Goal: Task Accomplishment & Management: Manage account settings

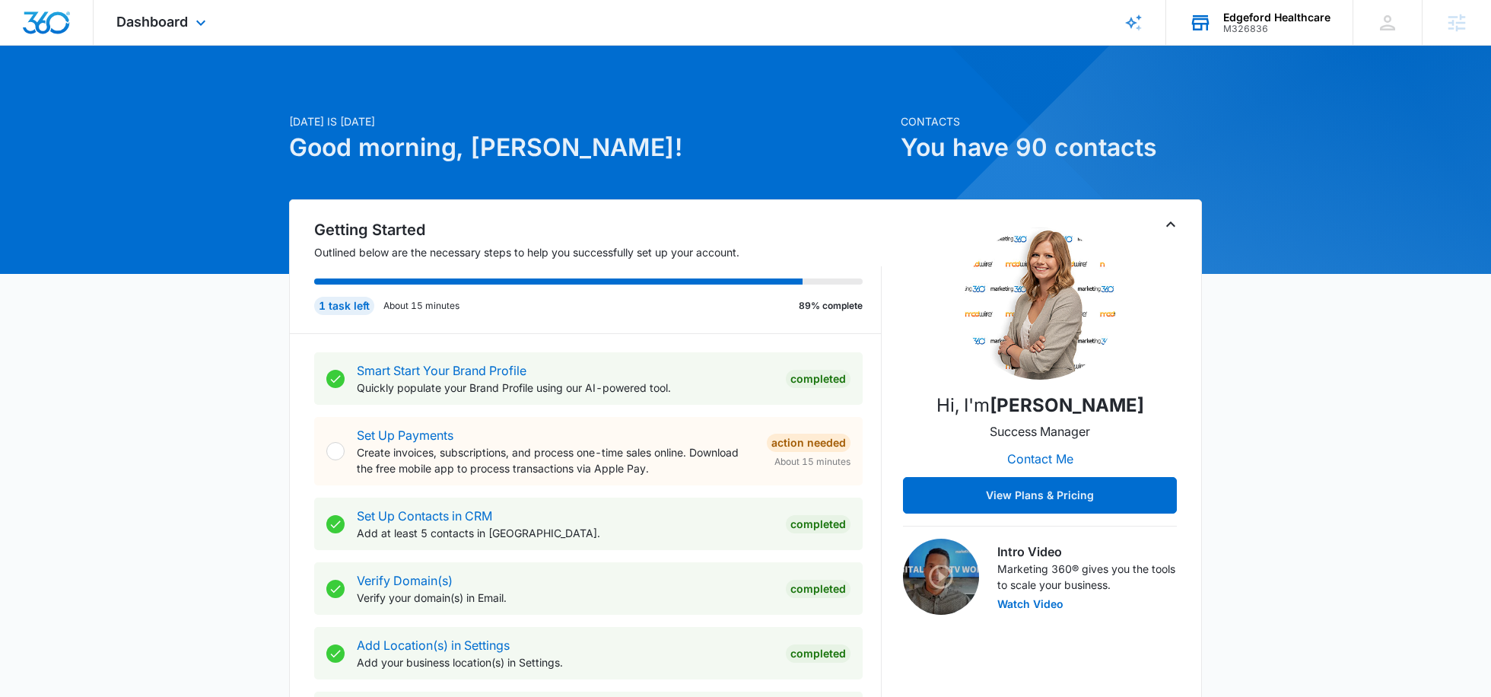
click at [1254, 31] on div "M326836" at bounding box center [1276, 29] width 107 height 11
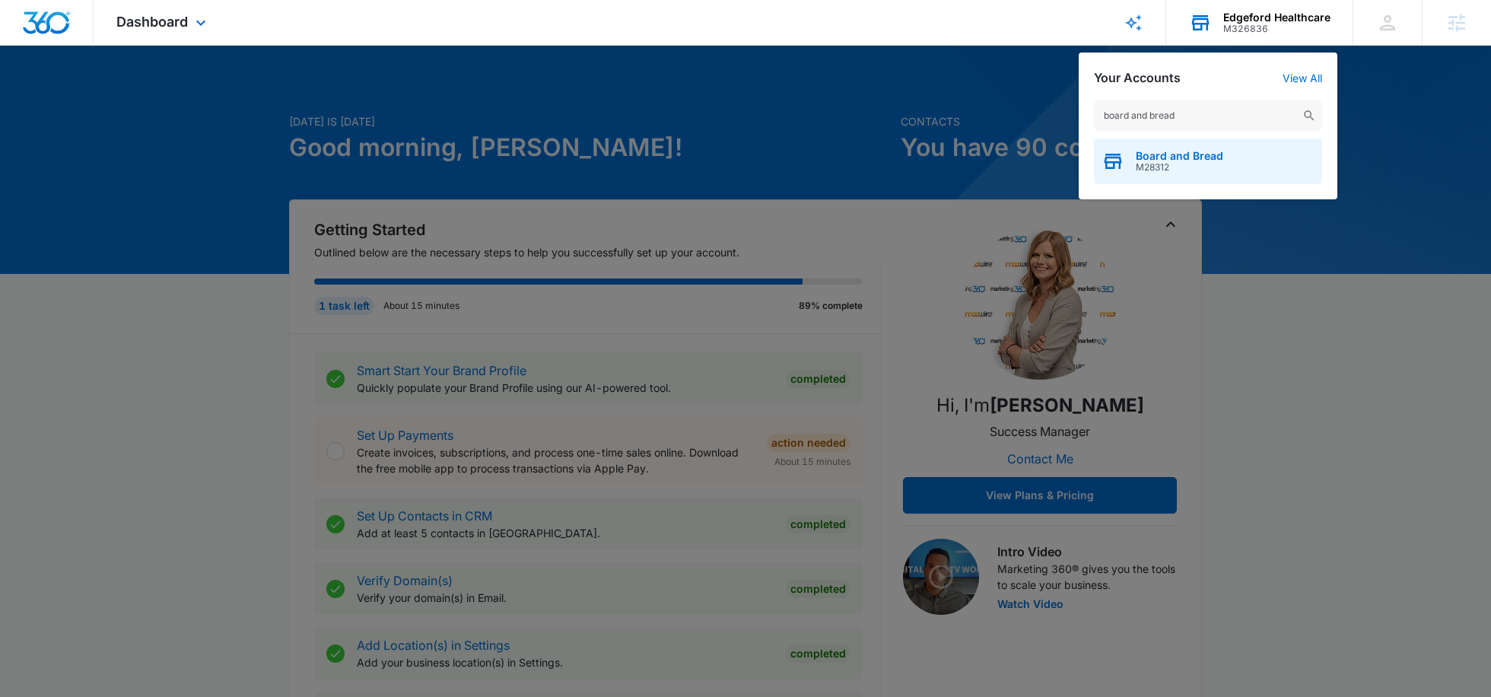
type input "board and bread"
click at [1201, 145] on div "Board and Bread M28312" at bounding box center [1208, 161] width 228 height 46
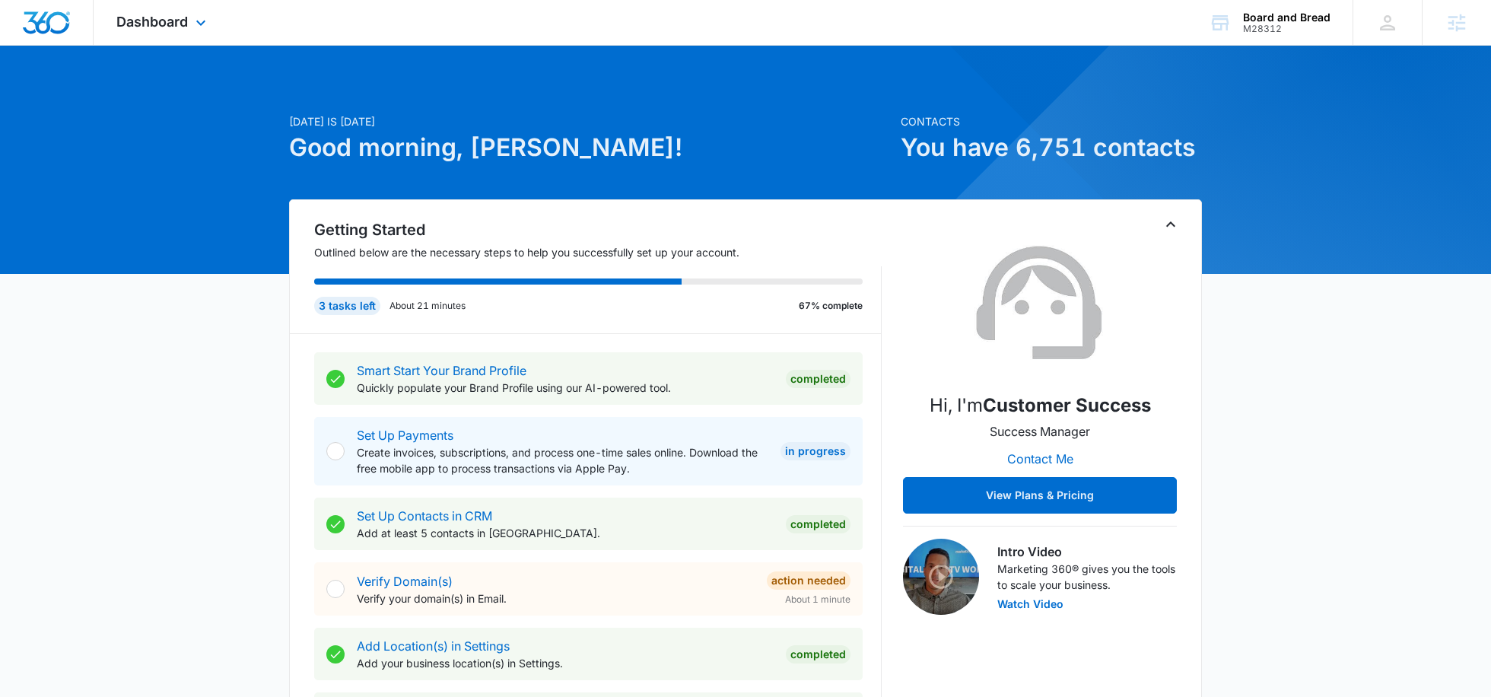
click at [193, 36] on div "Dashboard Apps Reputation Forms CRM Email Social POS Content Ads Intelligence F…" at bounding box center [163, 22] width 139 height 45
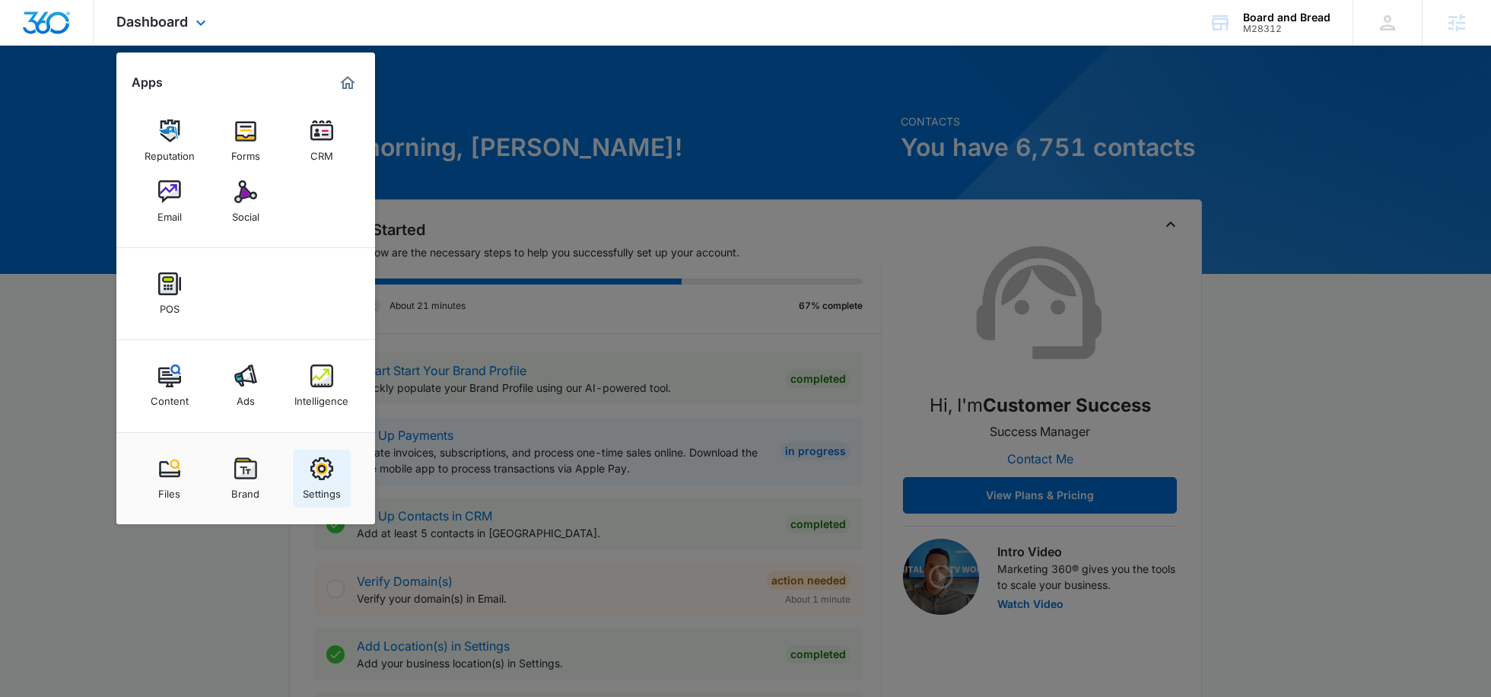
click at [319, 465] on img at bounding box center [321, 468] width 23 height 23
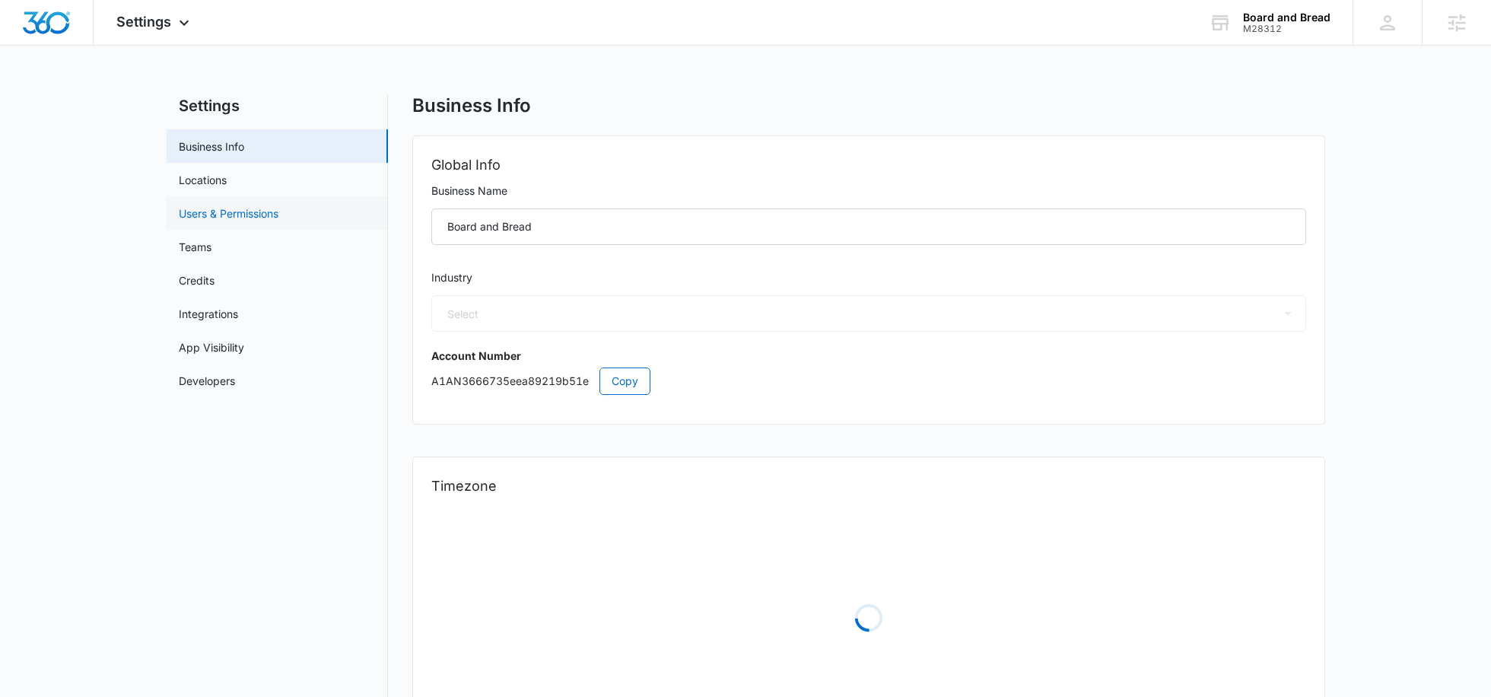
select select "11"
select select "US"
select select "America/Chicago"
click at [257, 221] on link "Users & Permissions" at bounding box center [229, 213] width 100 height 16
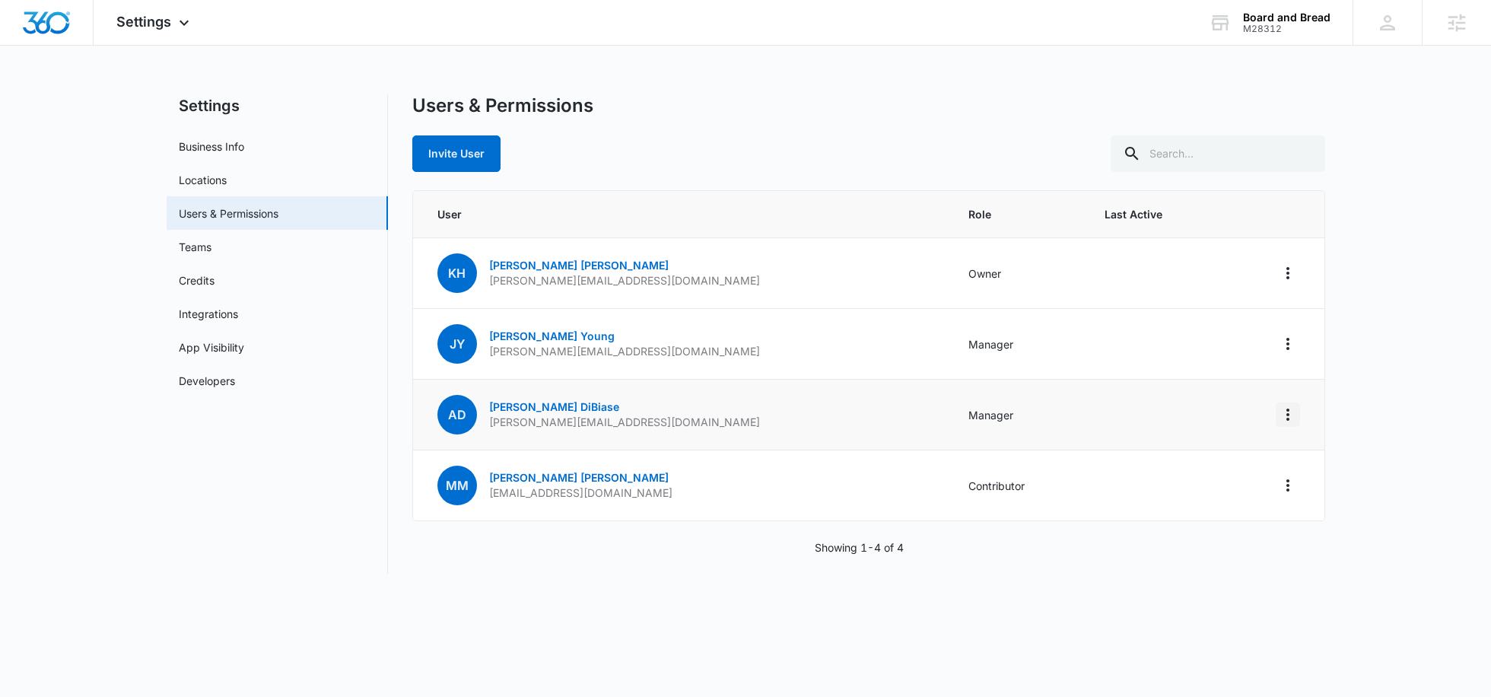
click at [1286, 408] on icon "Actions" at bounding box center [1287, 414] width 3 height 12
click at [767, 432] on td "AD Amy DiBiase amy@alorahospitalitygroup.com" at bounding box center [681, 414] width 537 height 71
click at [538, 414] on p "amy@alorahospitalitygroup.com" at bounding box center [624, 421] width 271 height 15
click at [537, 403] on link "Amy DiBiase" at bounding box center [554, 406] width 130 height 13
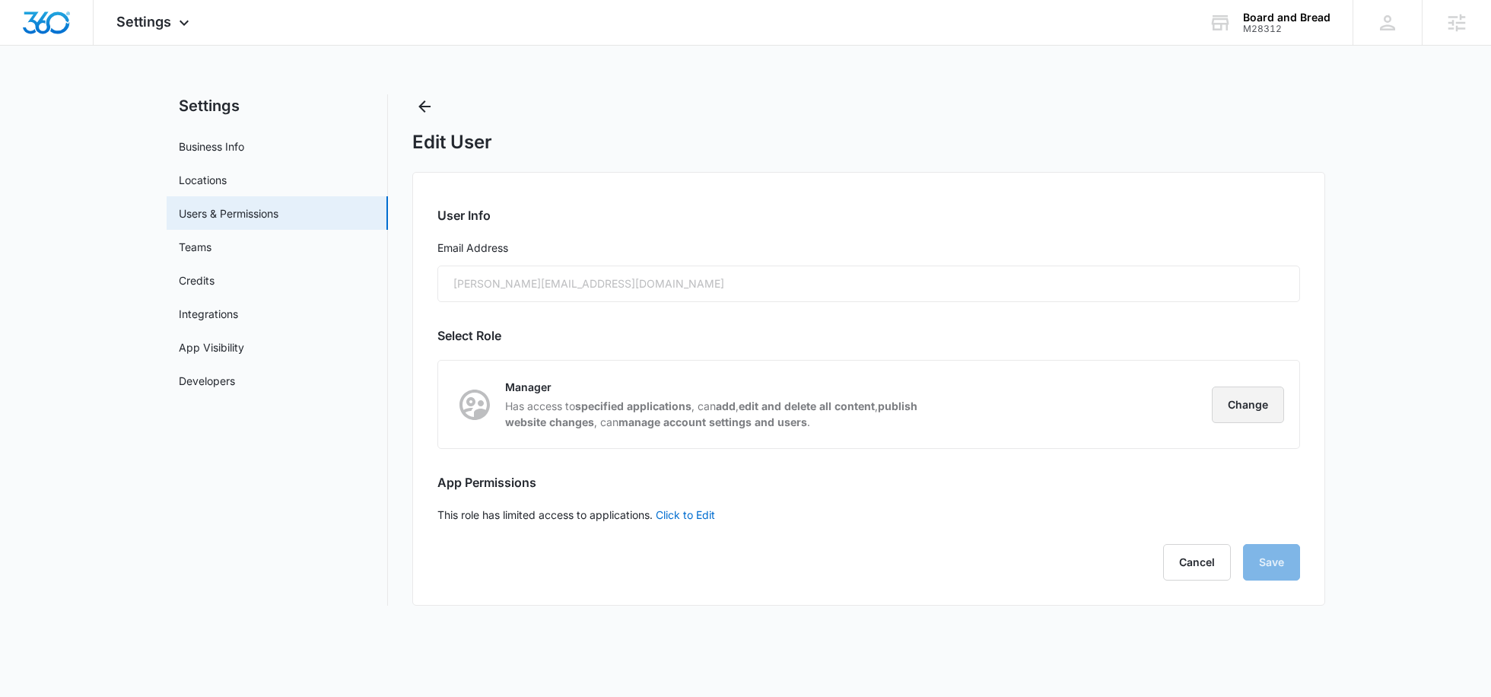
click at [1266, 398] on button "Change" at bounding box center [1247, 404] width 72 height 37
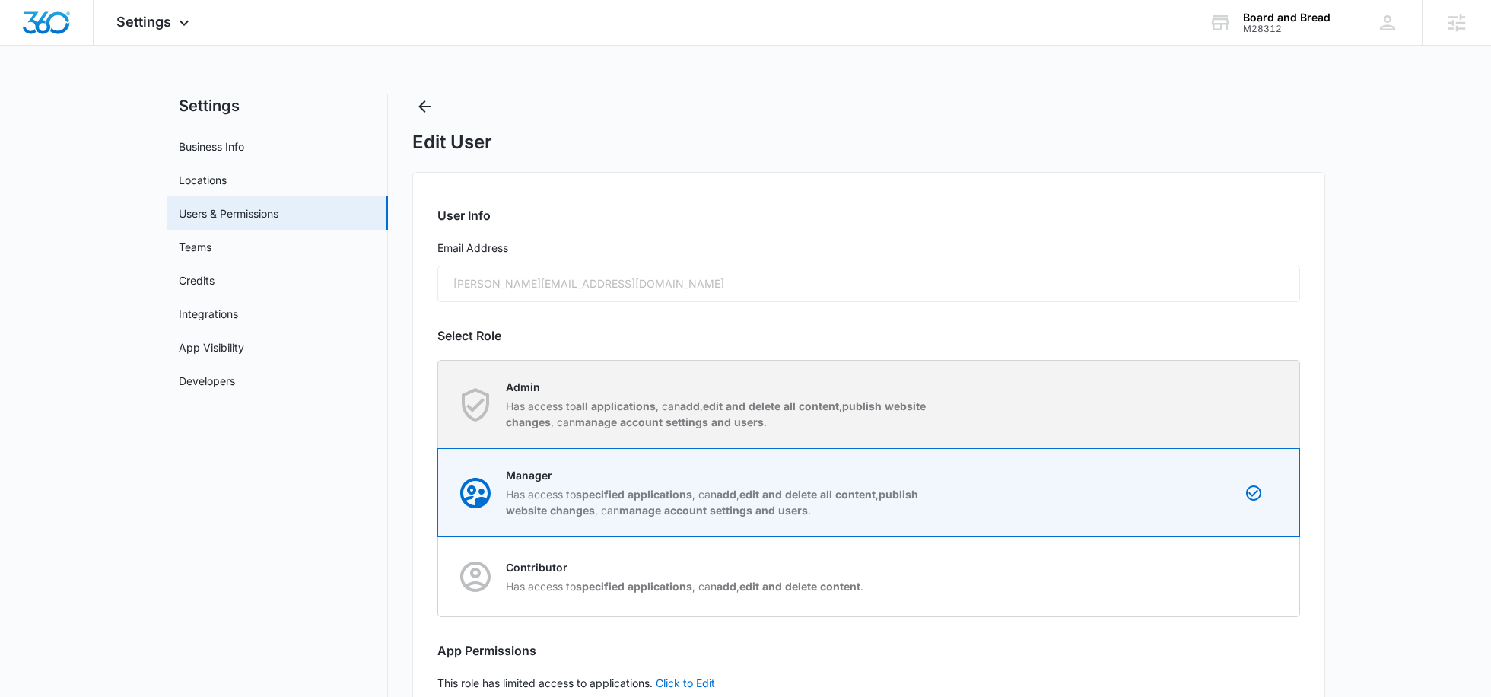
click at [837, 399] on strong "edit and delete all content" at bounding box center [771, 405] width 136 height 13
click at [439, 404] on input "Admin Has access to all applications , can add , edit and delete all content , …" at bounding box center [438, 404] width 1 height 1
radio input "true"
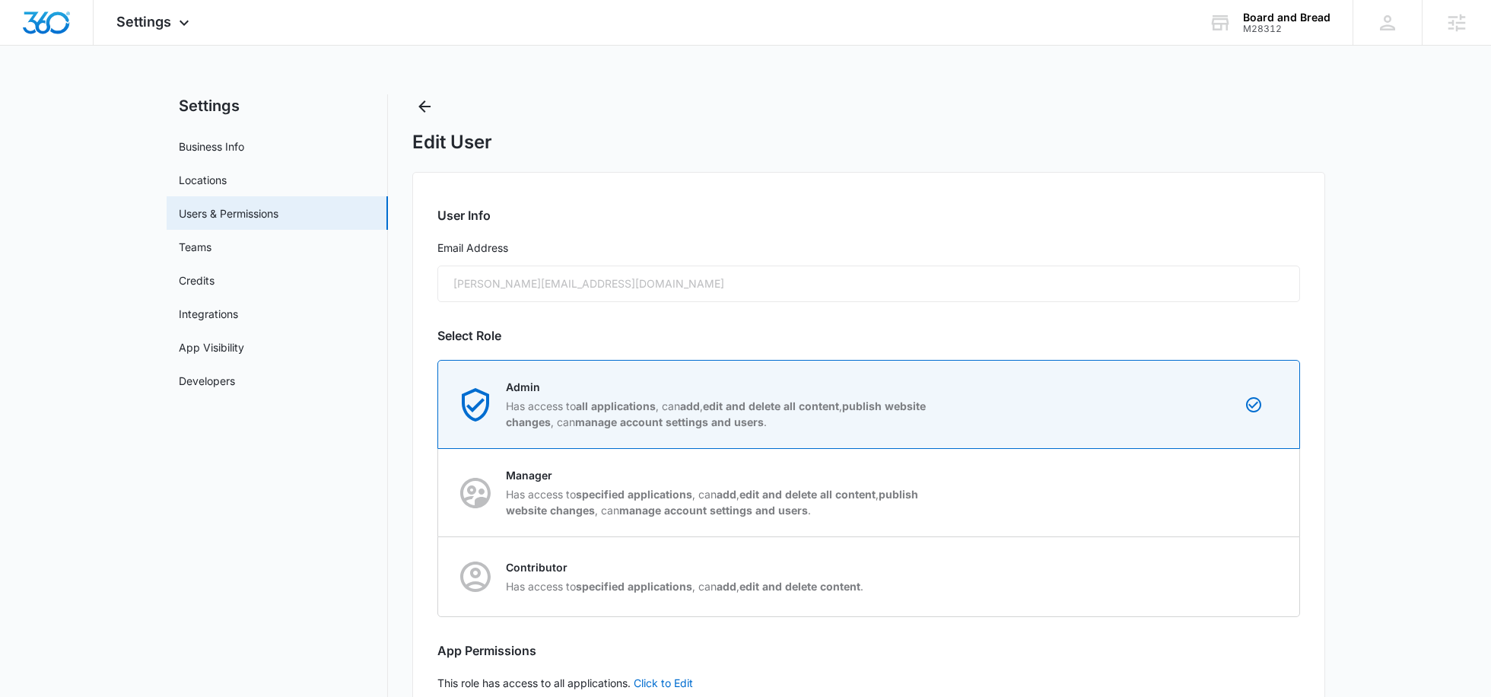
scroll to position [94, 0]
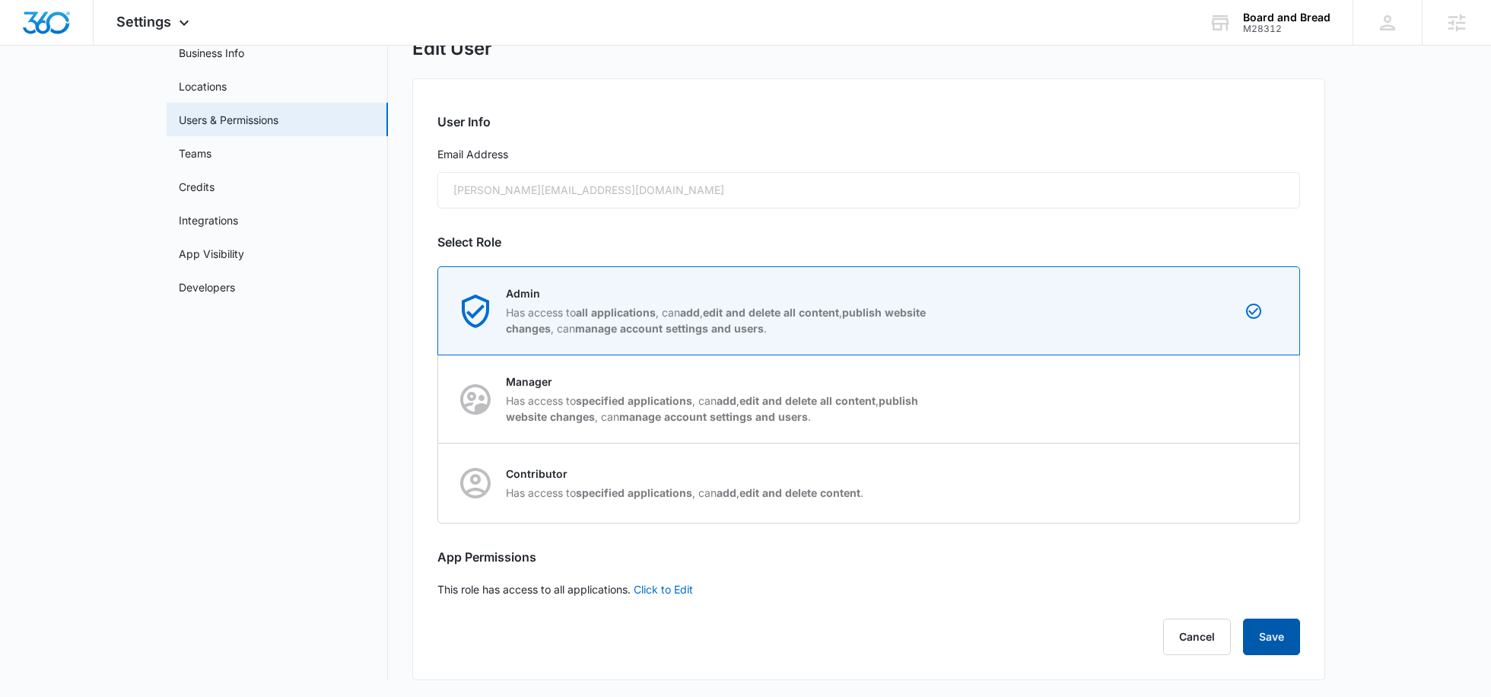
click at [1281, 633] on button "Save" at bounding box center [1271, 636] width 57 height 37
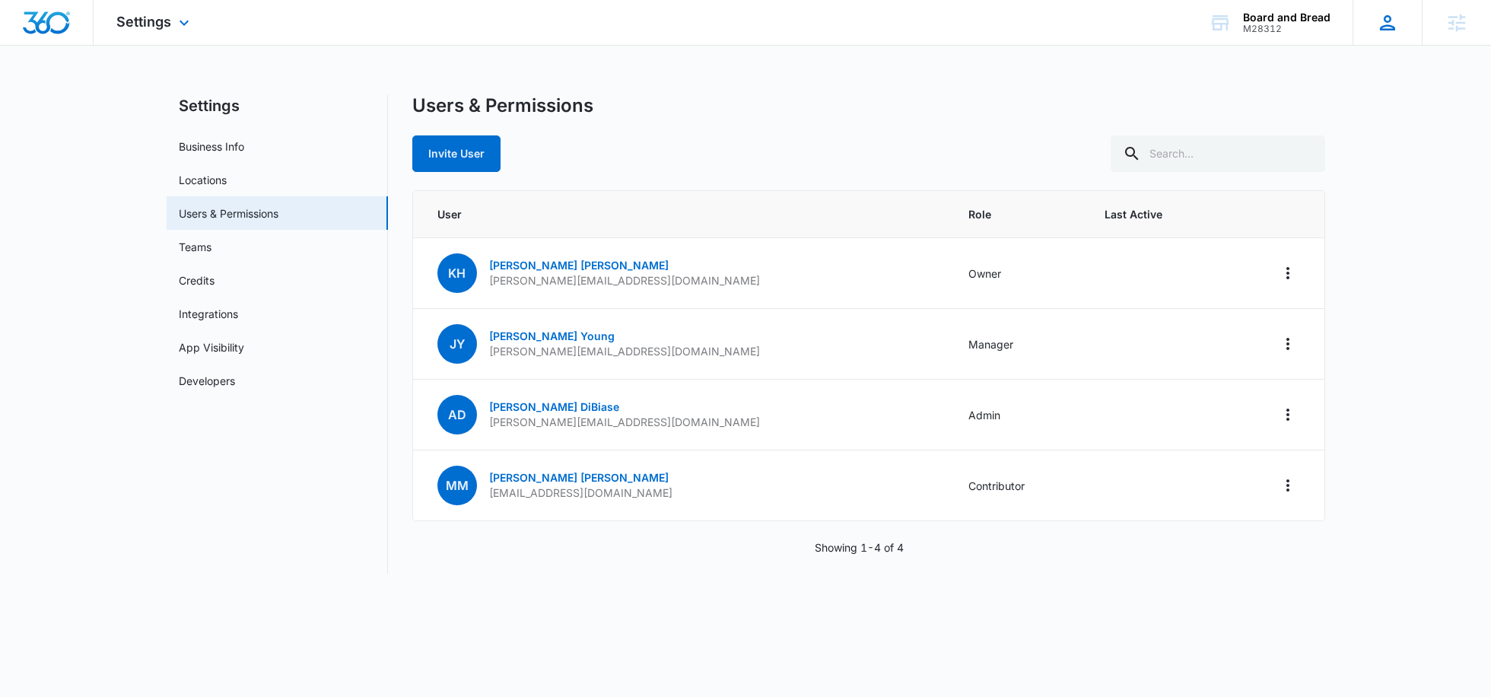
click at [1386, 24] on icon at bounding box center [1387, 22] width 23 height 23
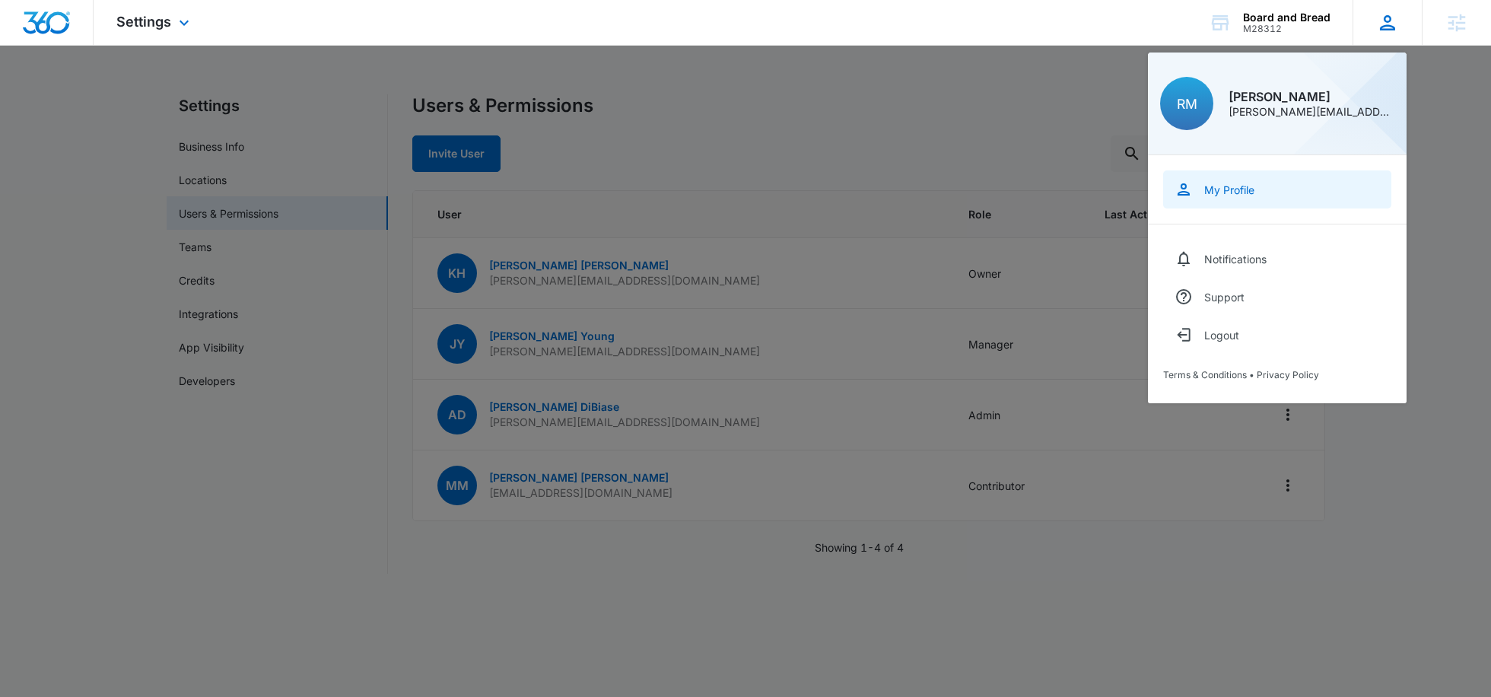
click at [1227, 190] on div "My Profile" at bounding box center [1229, 189] width 50 height 13
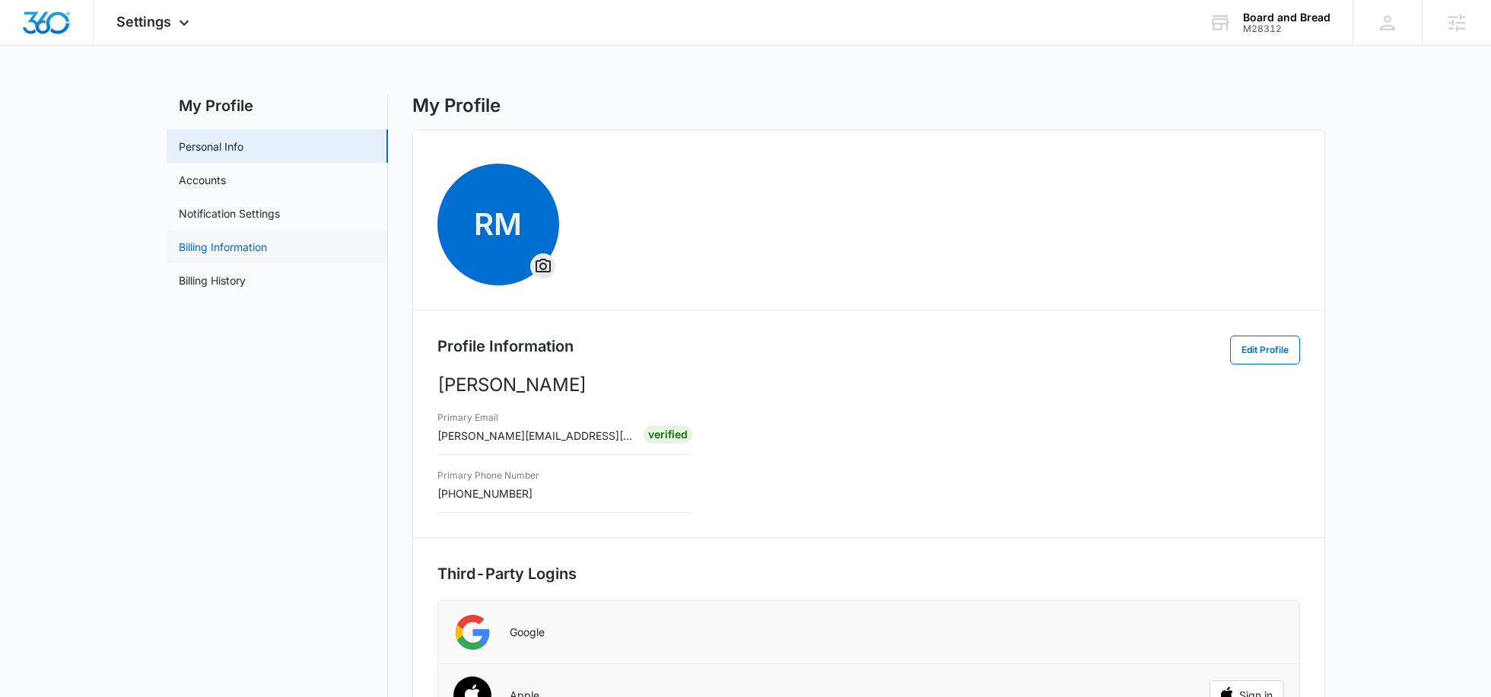
click at [256, 248] on link "Billing Information" at bounding box center [223, 247] width 88 height 16
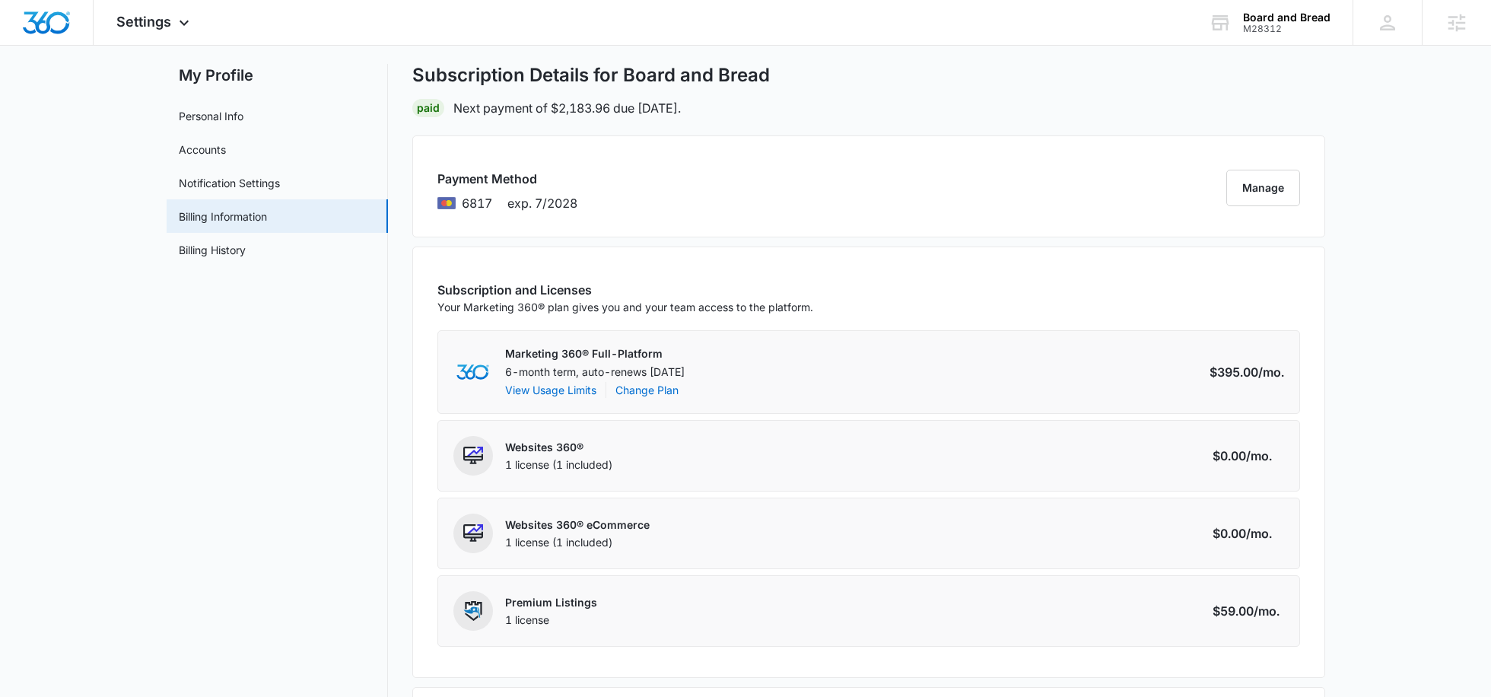
scroll to position [34, 0]
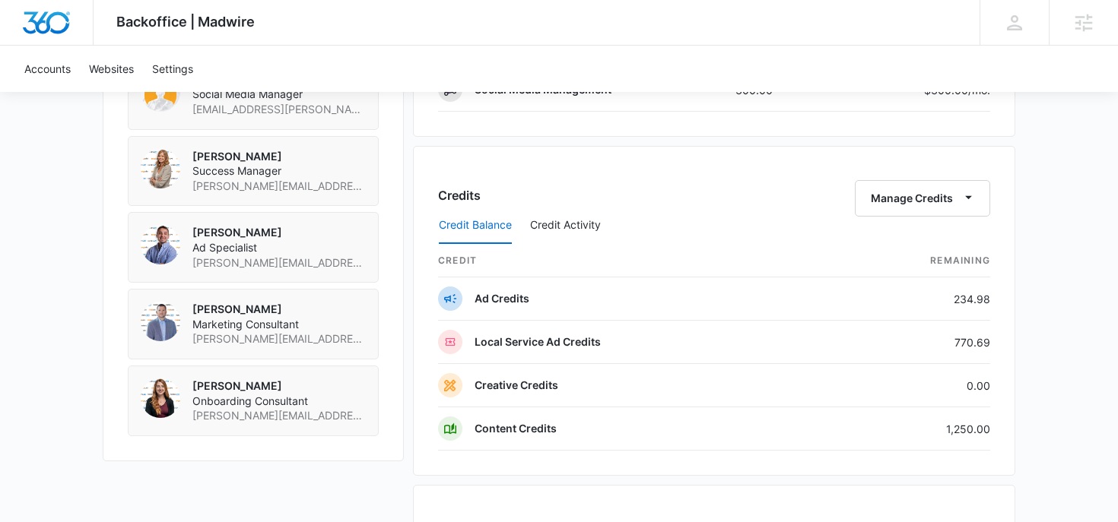
scroll to position [1238, 0]
click at [899, 192] on button "Manage Credits" at bounding box center [922, 197] width 135 height 37
click at [885, 239] on button "Transfer Credits" at bounding box center [923, 246] width 135 height 23
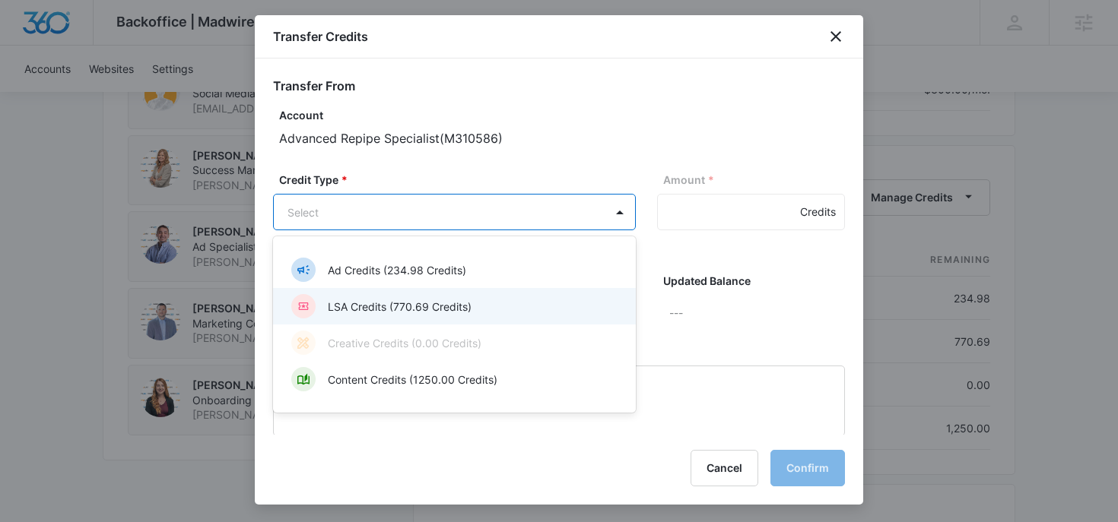
click at [481, 306] on div "LSA Credits (770.69 Credits)" at bounding box center [452, 306] width 323 height 24
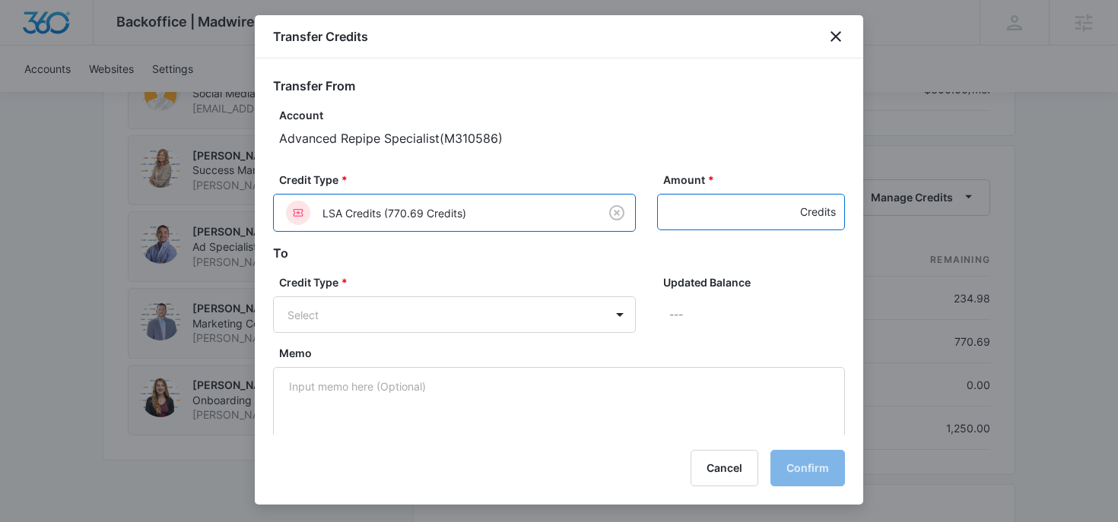
click at [703, 202] on input "Amount *" at bounding box center [751, 212] width 188 height 37
type input "400"
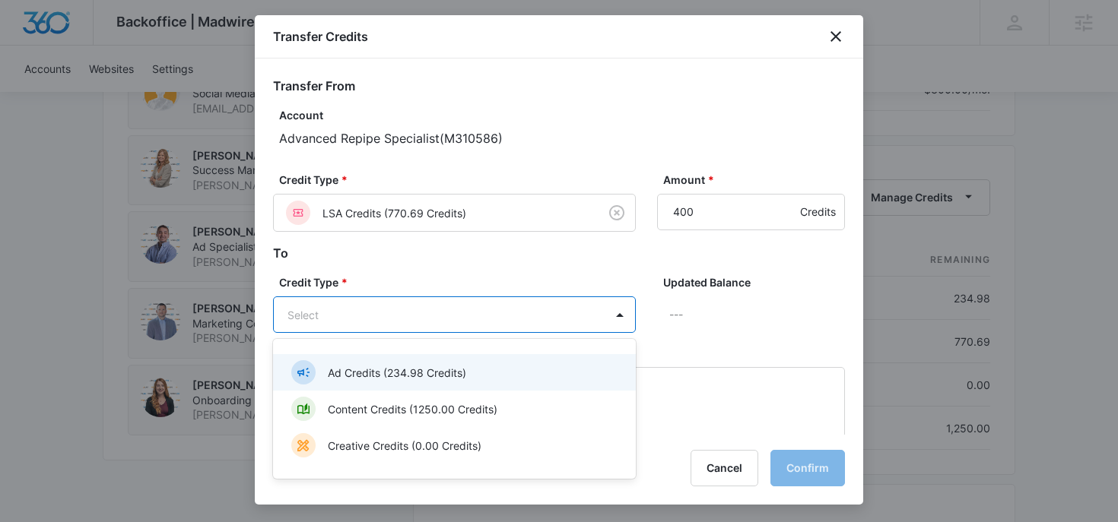
click at [505, 362] on div "Ad Credits (234.98 Credits)" at bounding box center [452, 372] width 323 height 24
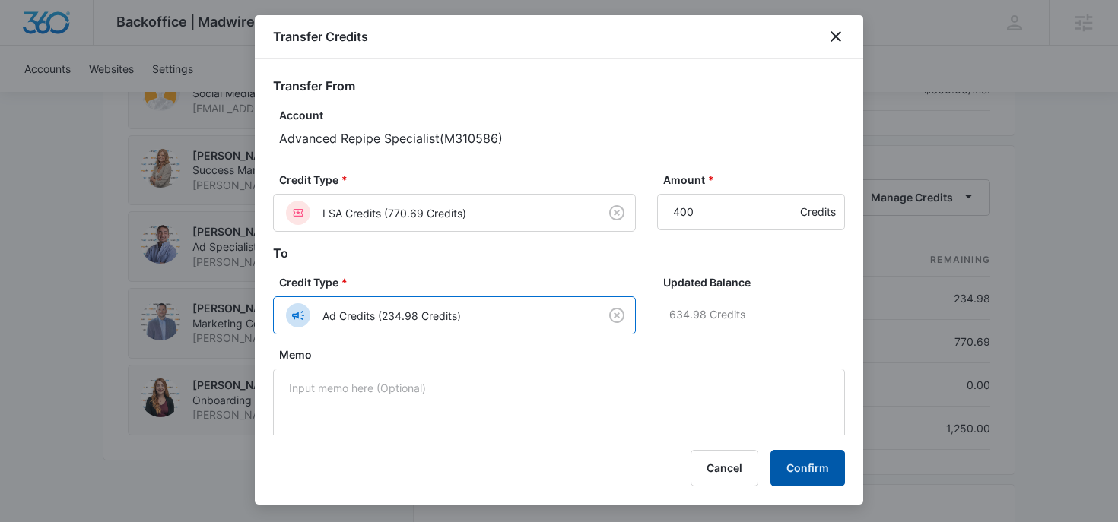
click at [843, 478] on button "Confirm" at bounding box center [807, 468] width 75 height 37
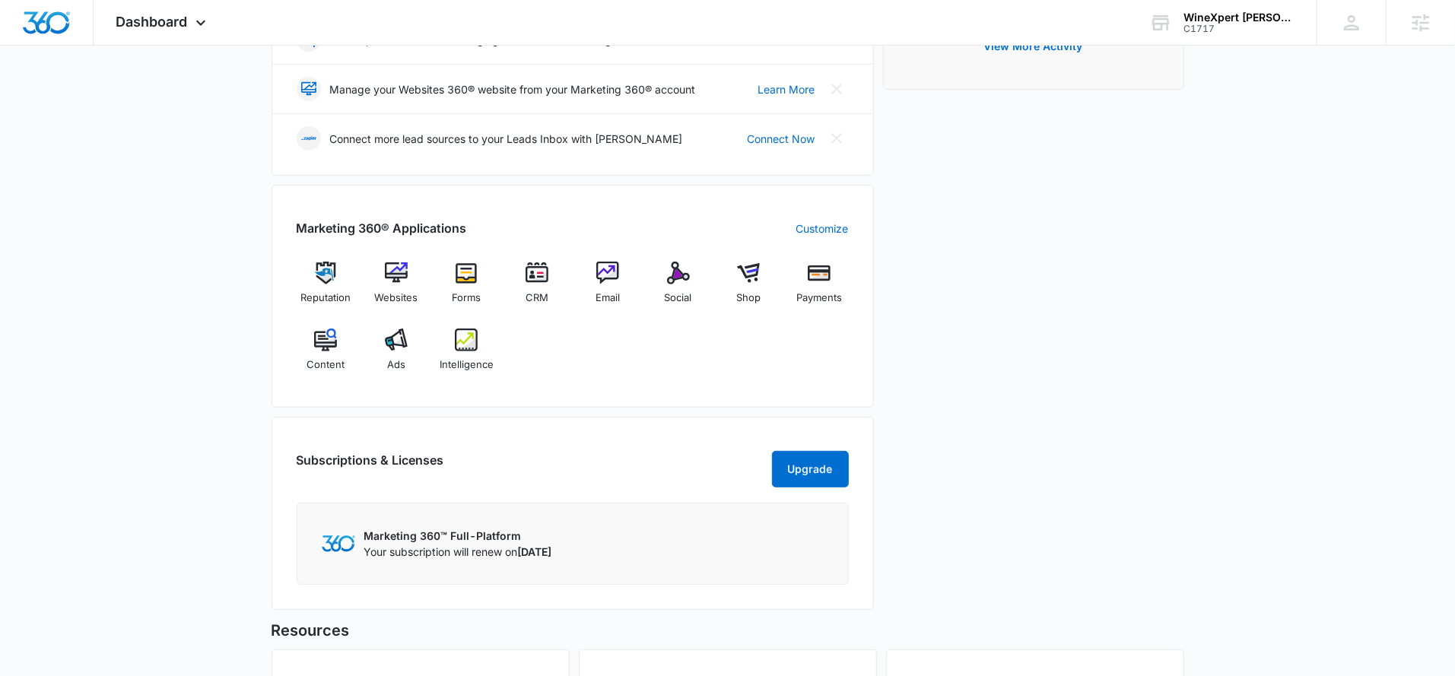
scroll to position [399, 0]
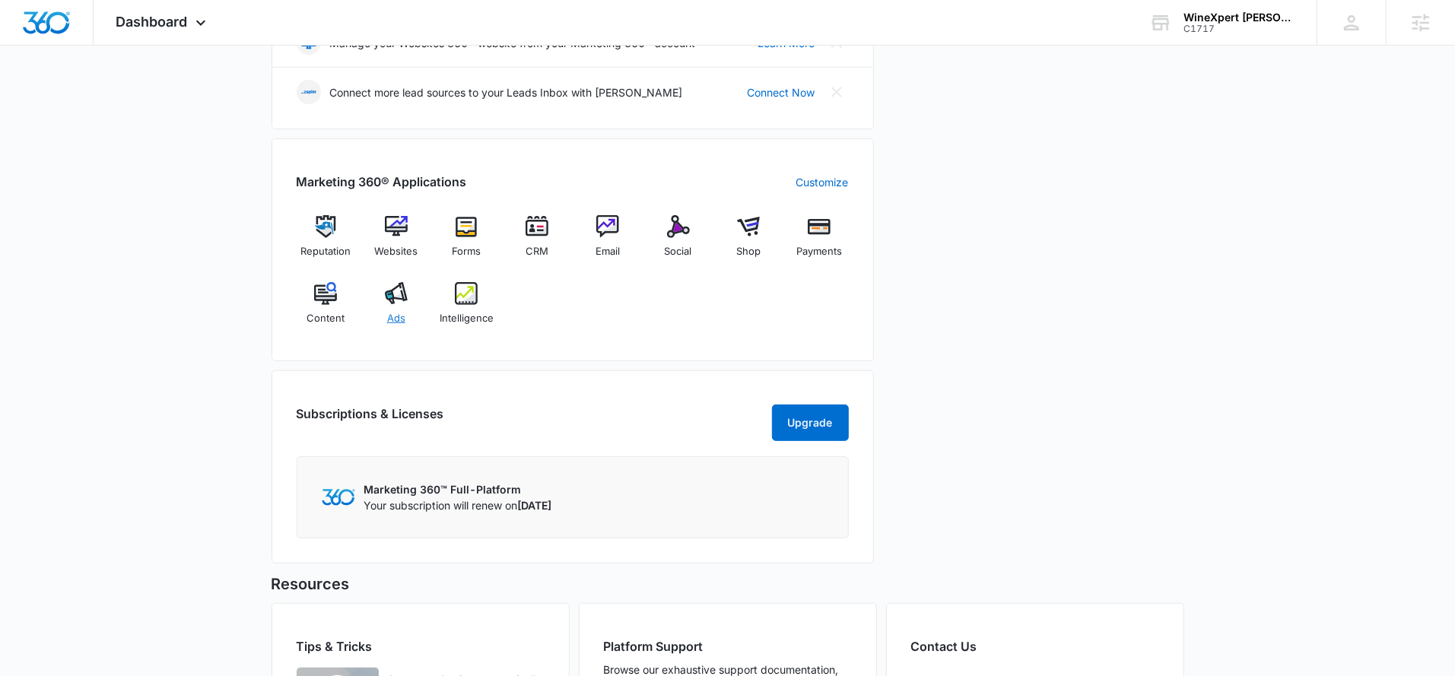
click at [402, 299] on img at bounding box center [396, 293] width 23 height 23
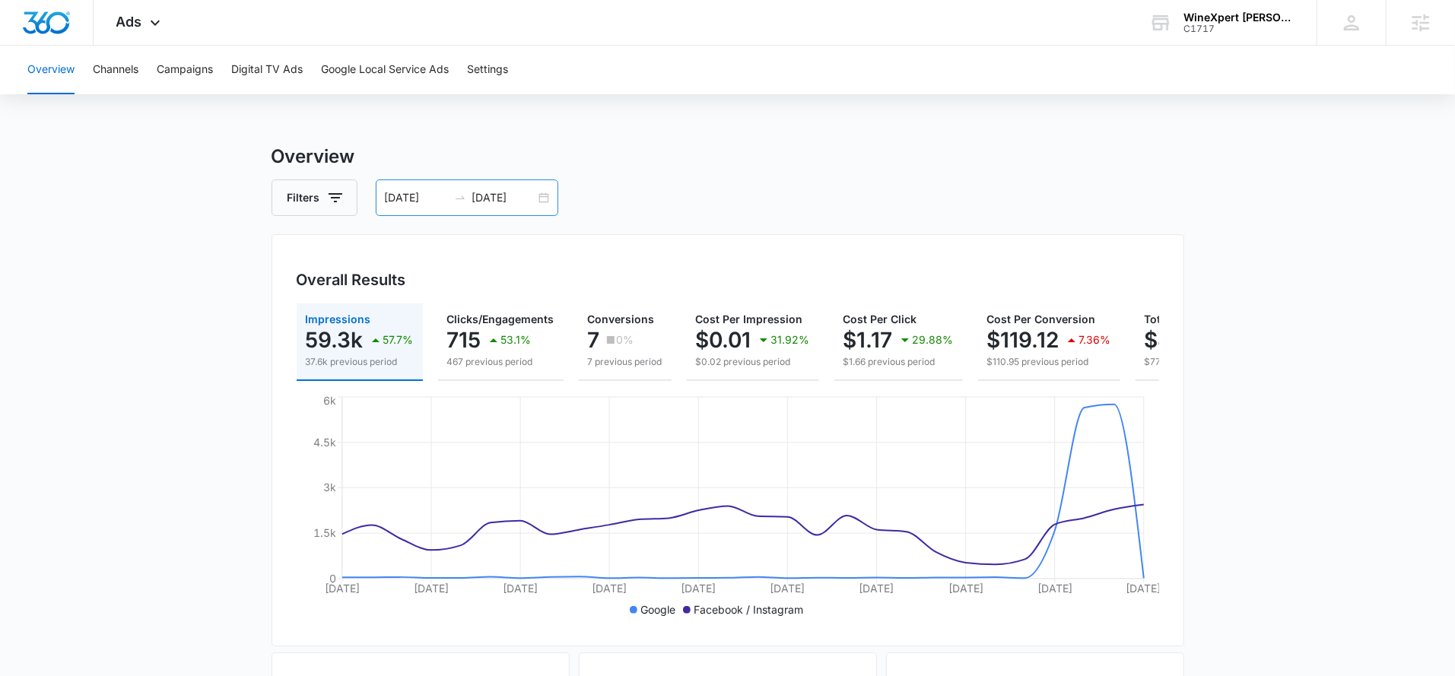
click at [487, 193] on input "[DATE]" at bounding box center [503, 197] width 63 height 17
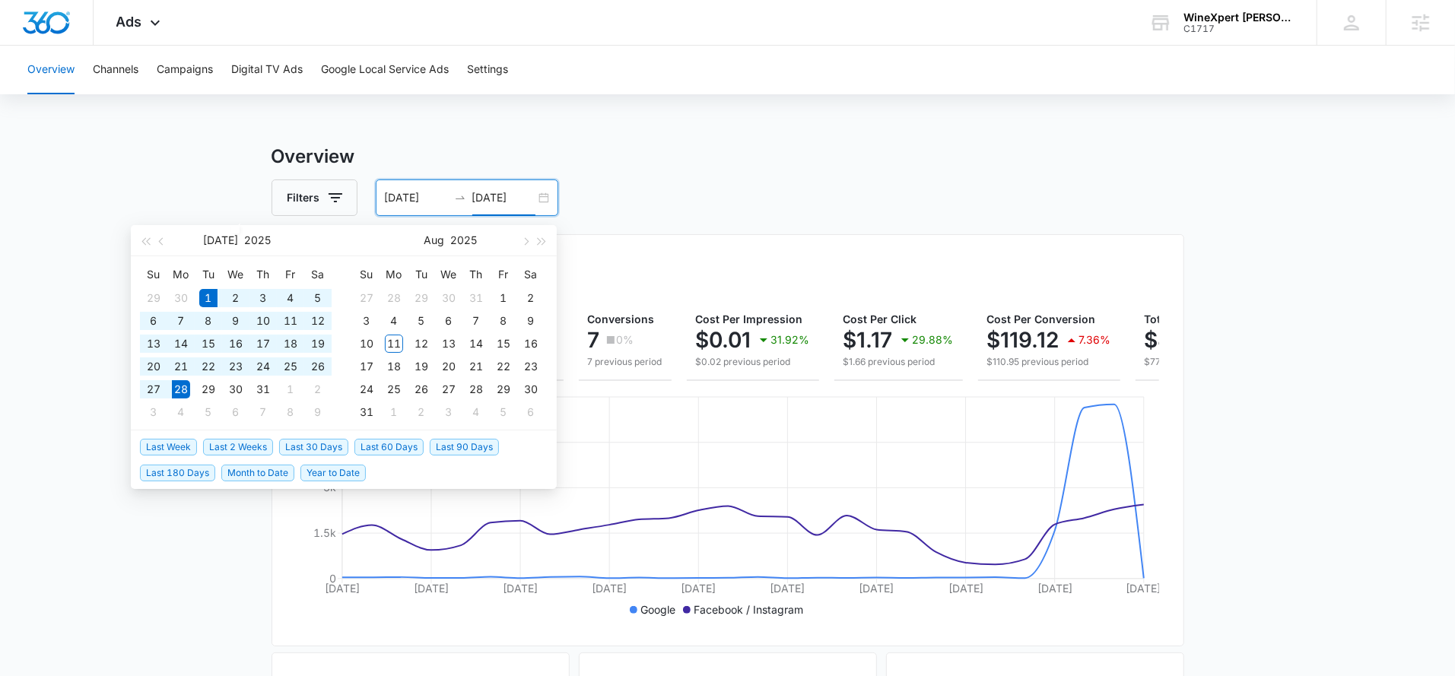
type input "[DATE]"
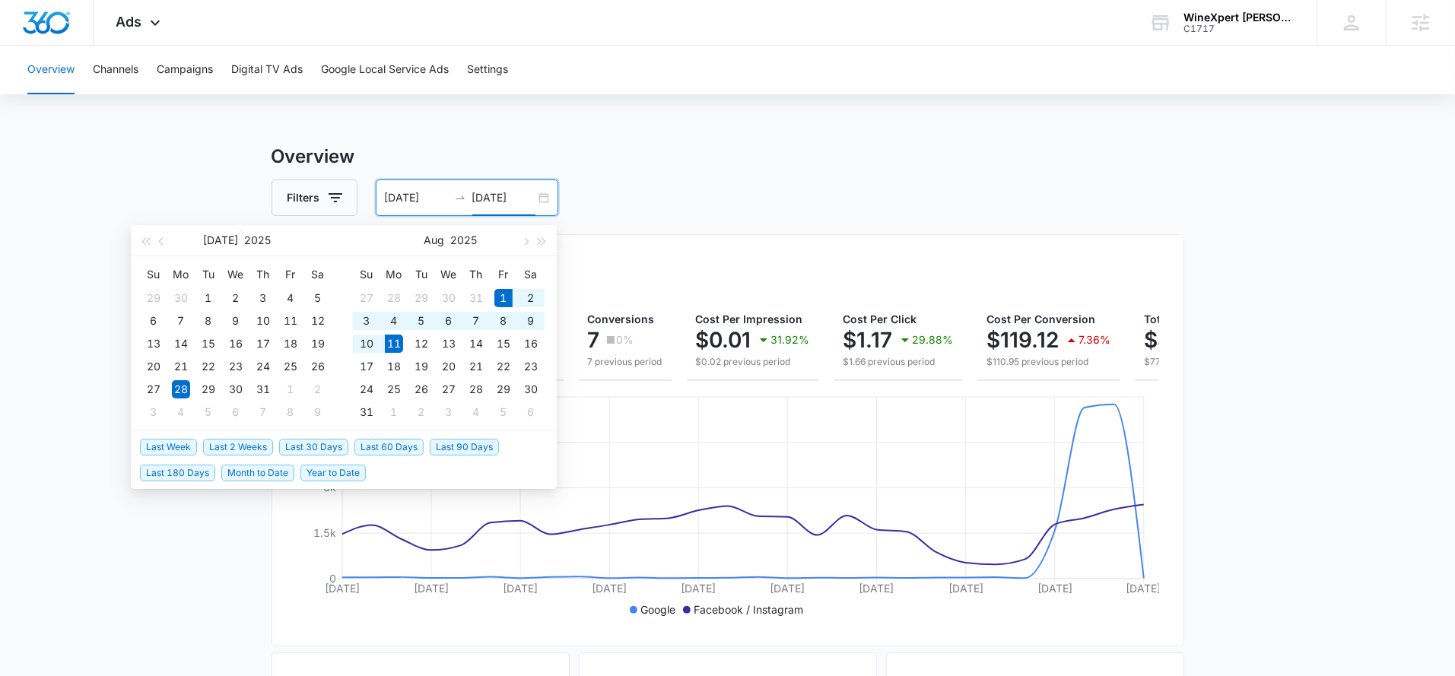
click at [258, 467] on span "Month to Date" at bounding box center [257, 473] width 73 height 17
type input "[DATE]"
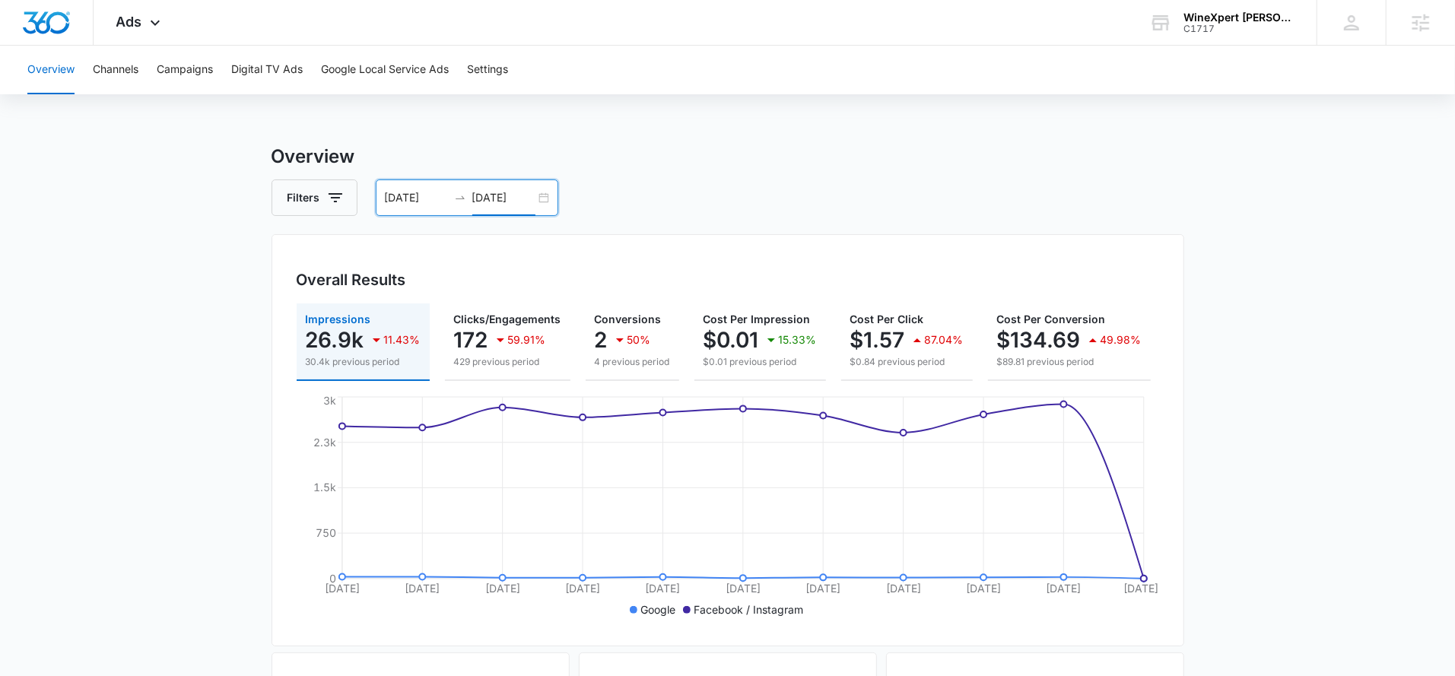
click at [504, 202] on input "08/11/2025" at bounding box center [503, 197] width 63 height 17
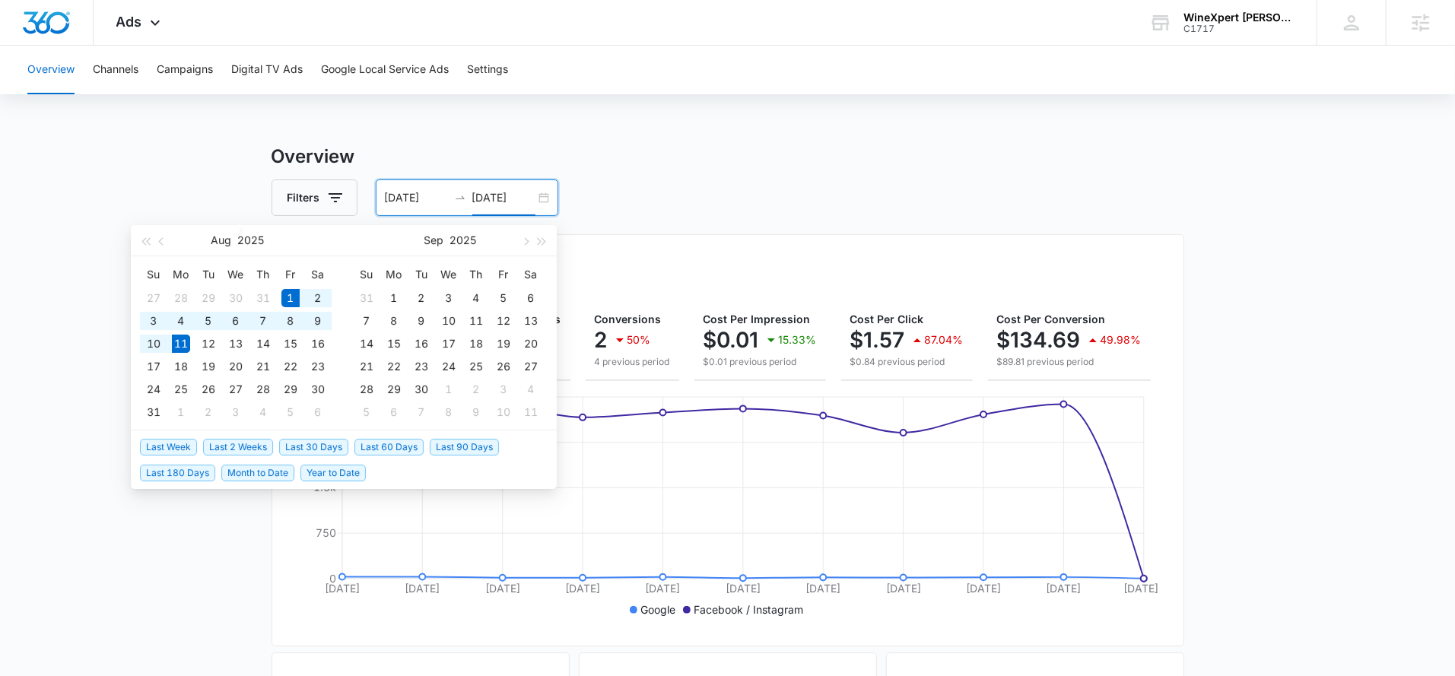
type input "08/11/2025"
click at [239, 451] on span "Last 2 Weeks" at bounding box center [238, 447] width 70 height 17
type input "07/28/2025"
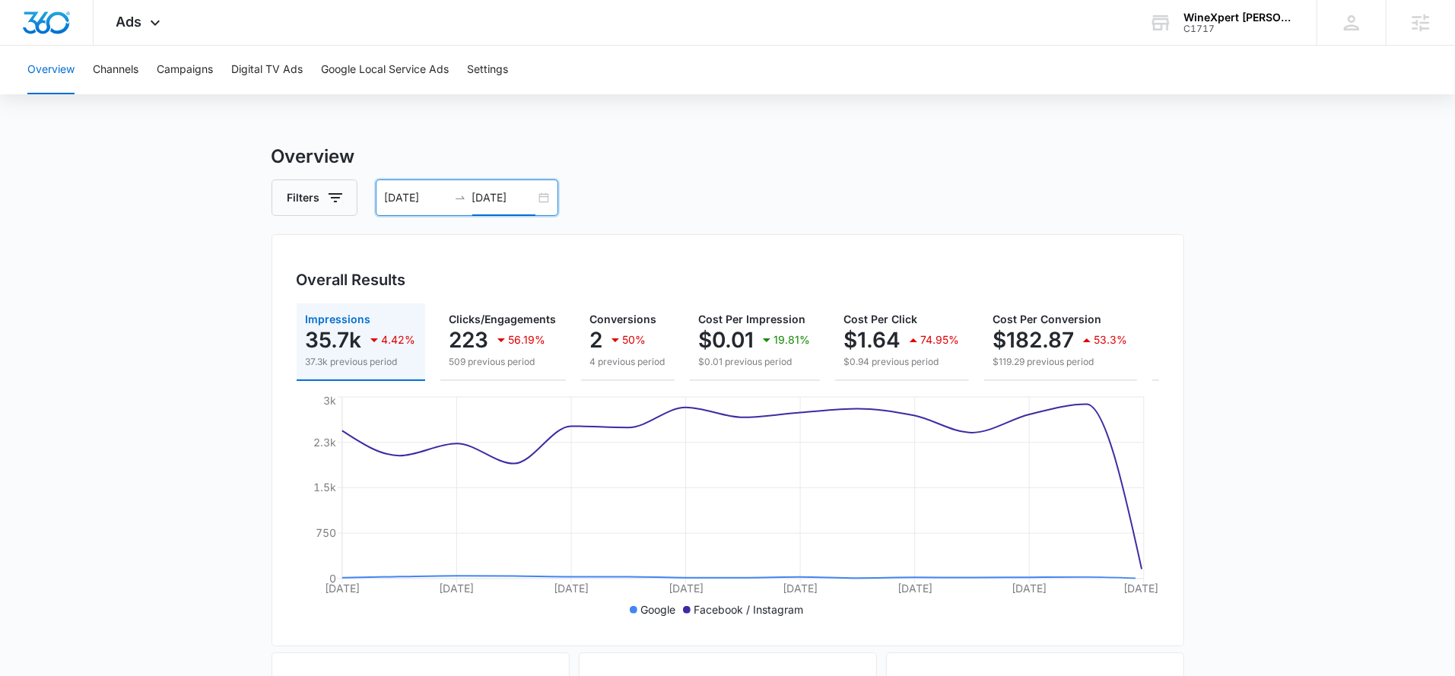
click at [522, 205] on input "08/11/2025" at bounding box center [503, 197] width 63 height 17
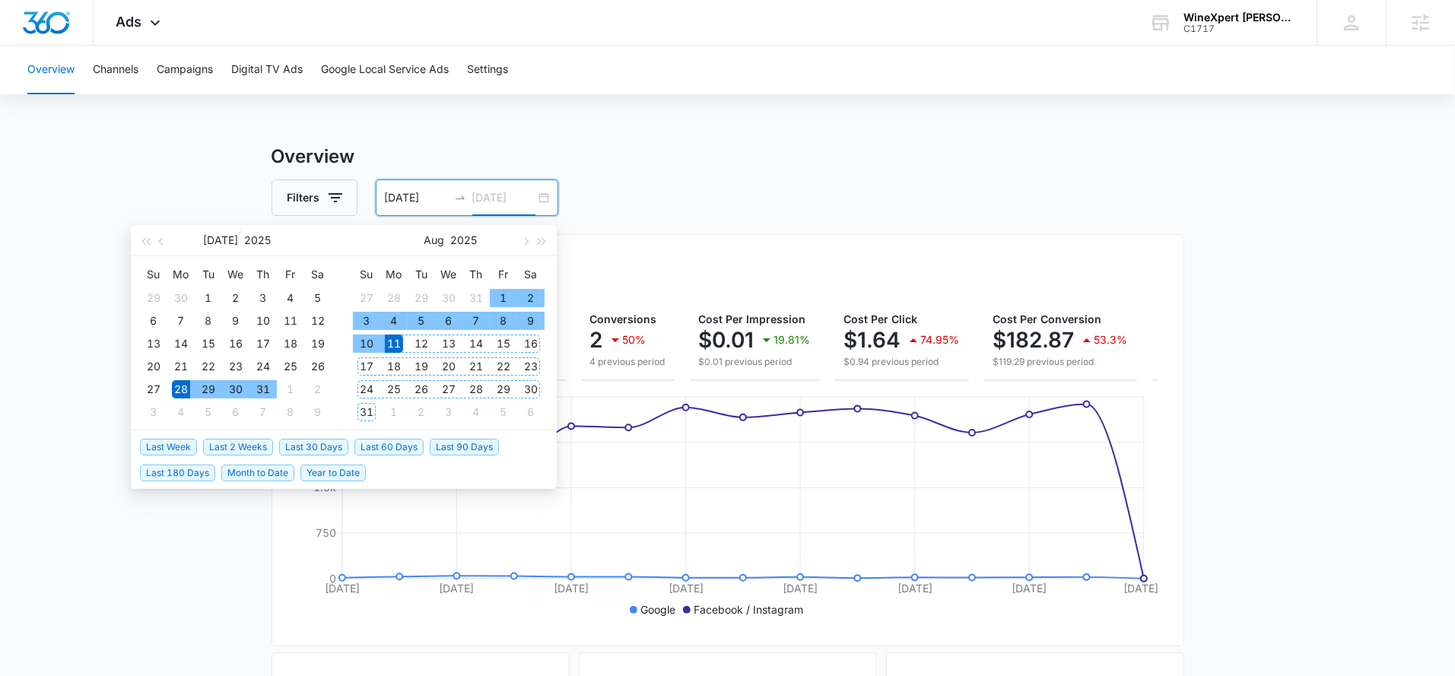
type input "08/11/2025"
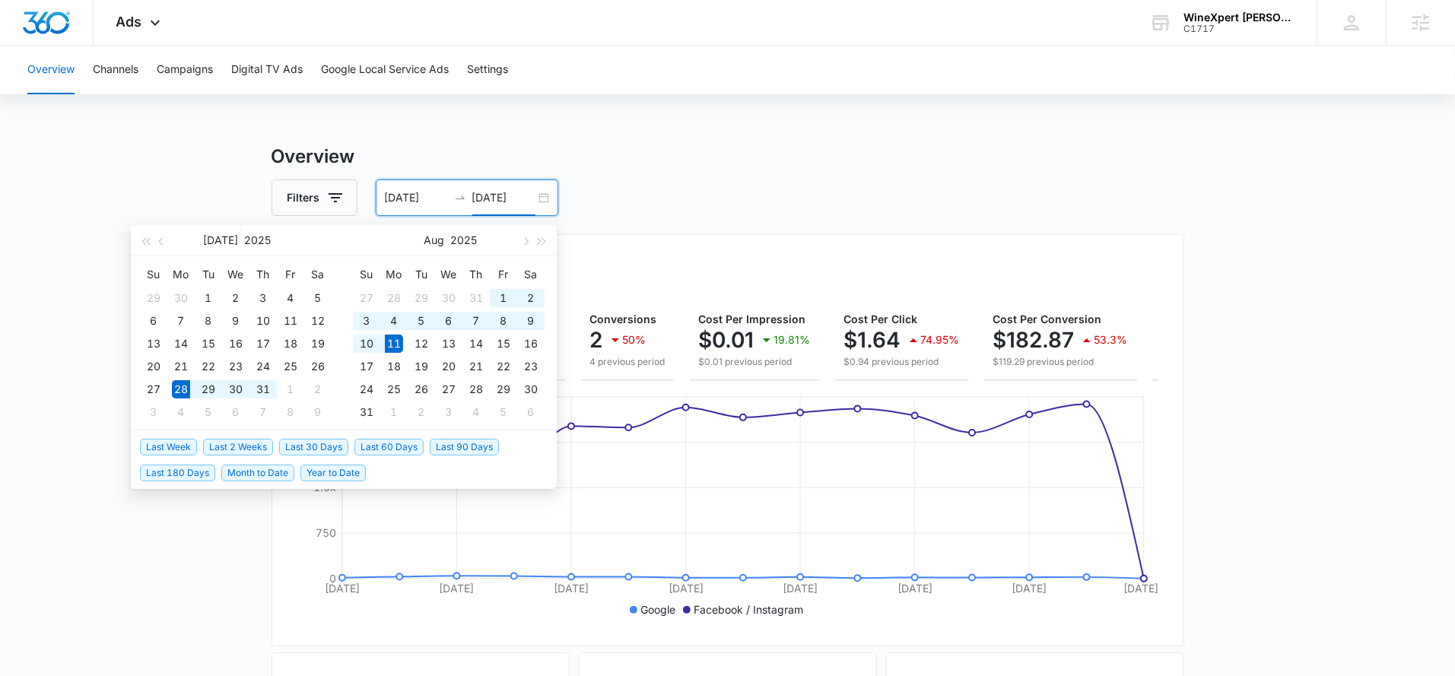
click at [319, 443] on span "Last 30 Days" at bounding box center [313, 447] width 69 height 17
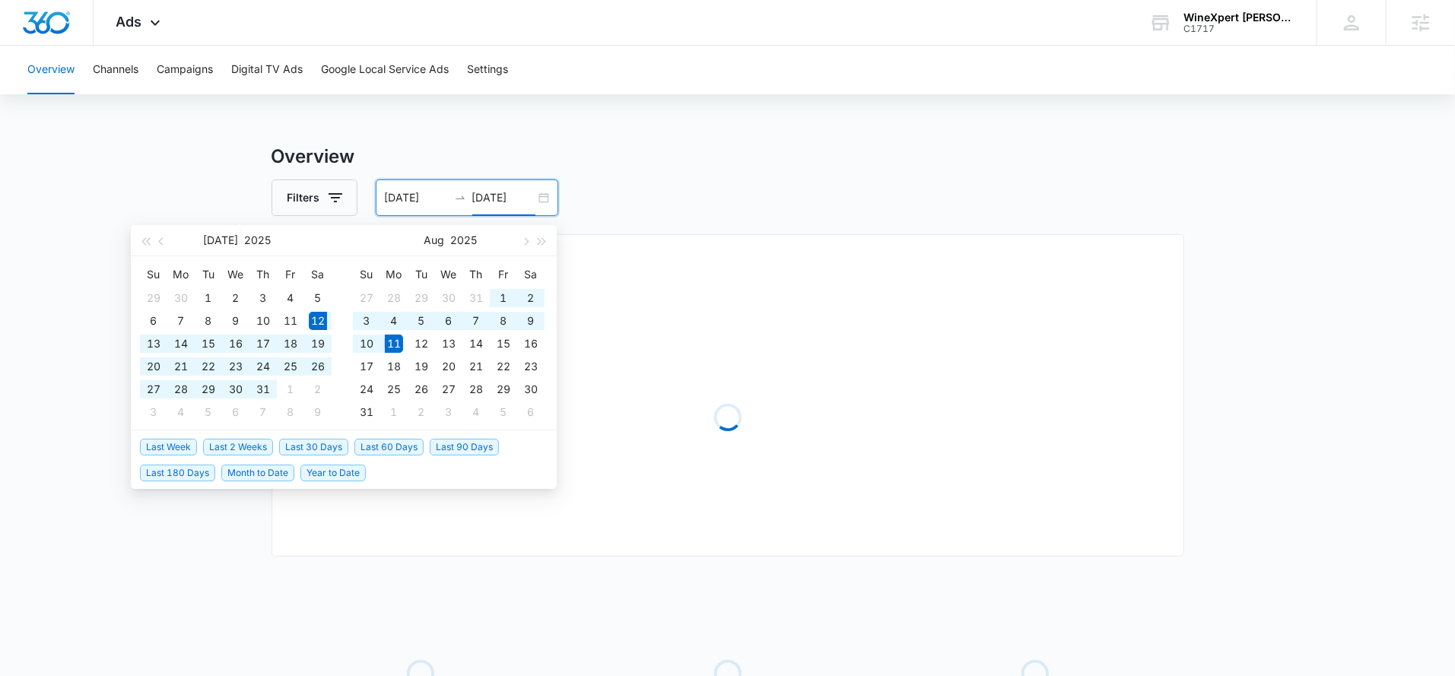
type input "07/12/2025"
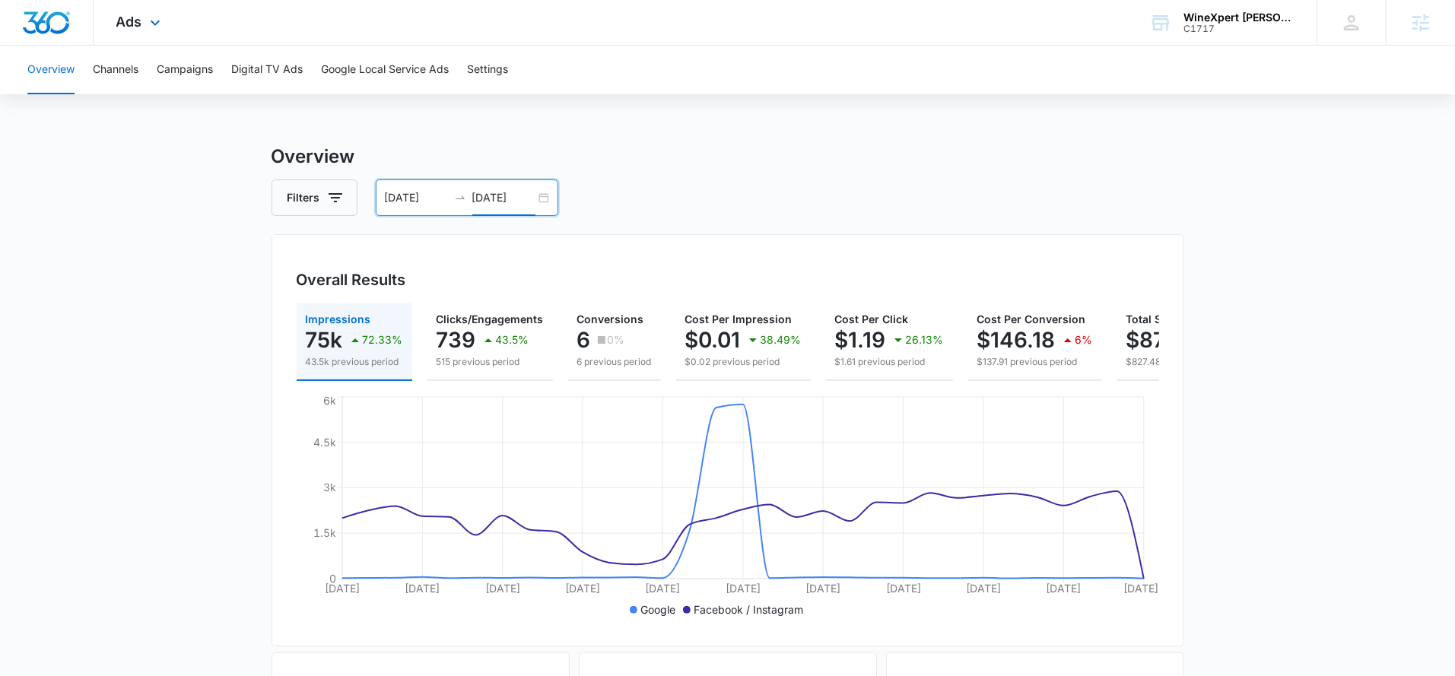
click at [113, 25] on div "Ads Apps Reputation Websites Forms CRM Email Social Shop Payments Content Ads I…" at bounding box center [141, 22] width 94 height 45
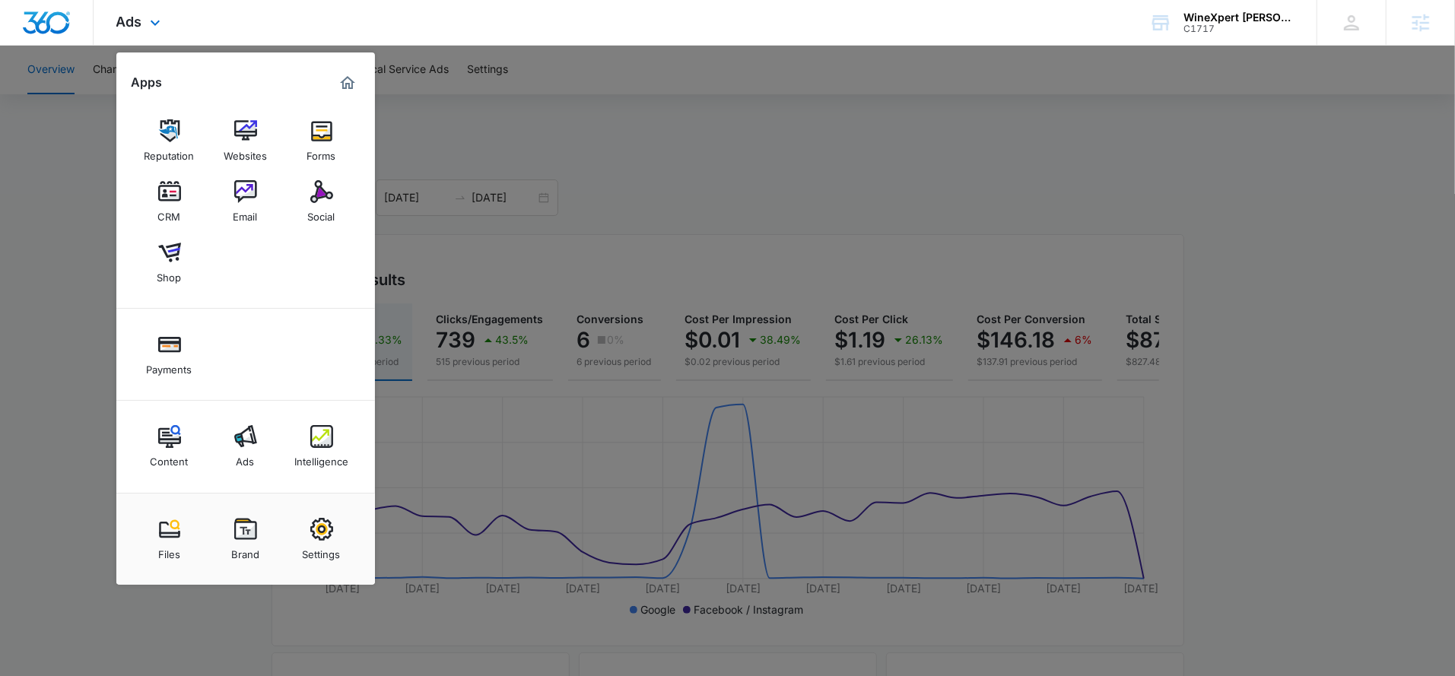
click at [331, 476] on div "Content Ads Intelligence" at bounding box center [245, 447] width 259 height 92
click at [328, 455] on div "Intelligence" at bounding box center [321, 458] width 54 height 20
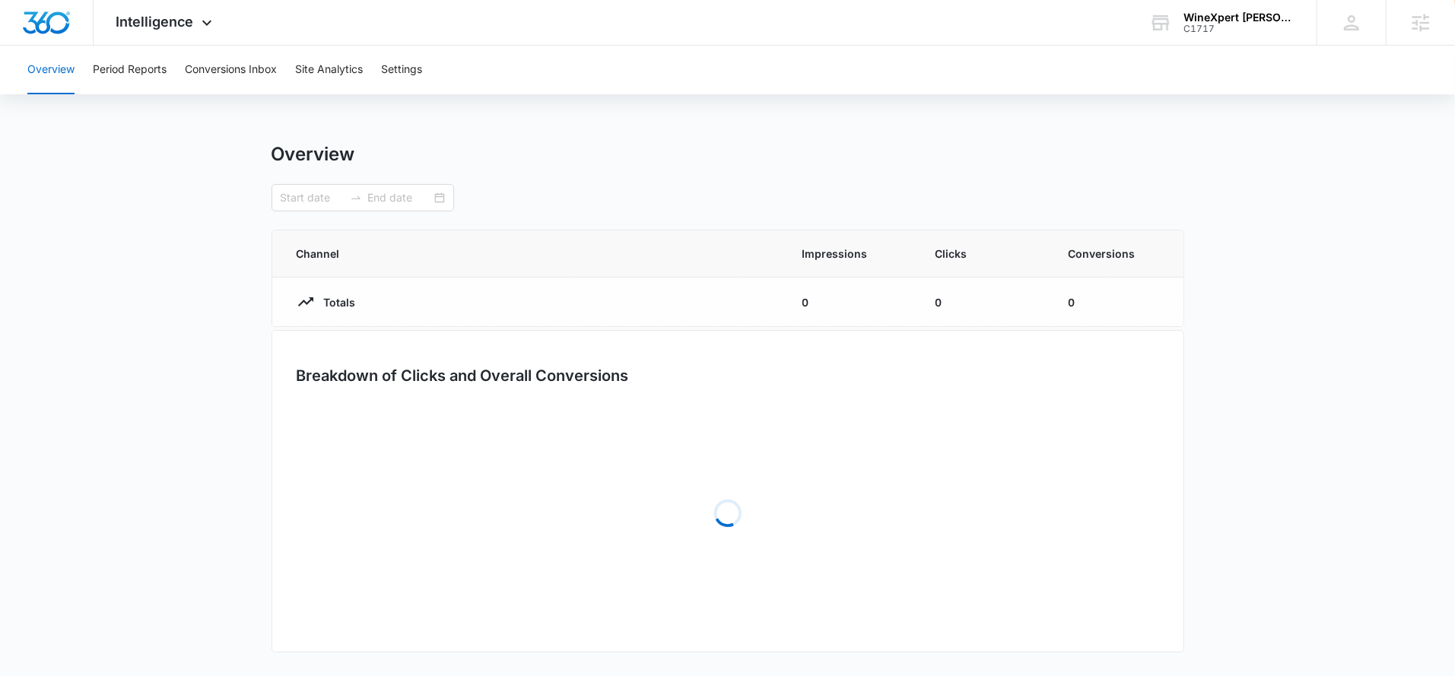
type input "07/12/2025"
type input "08/11/2025"
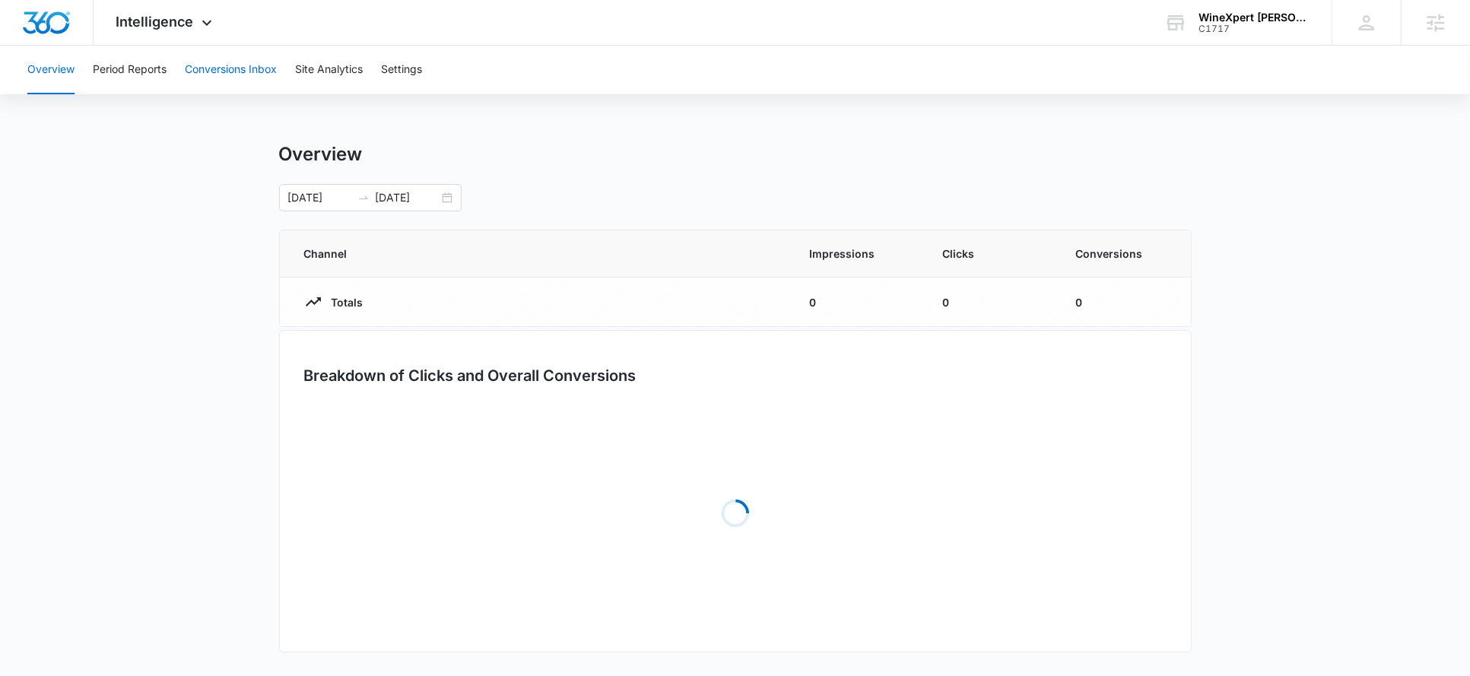
click at [224, 77] on button "Conversions Inbox" at bounding box center [231, 70] width 92 height 49
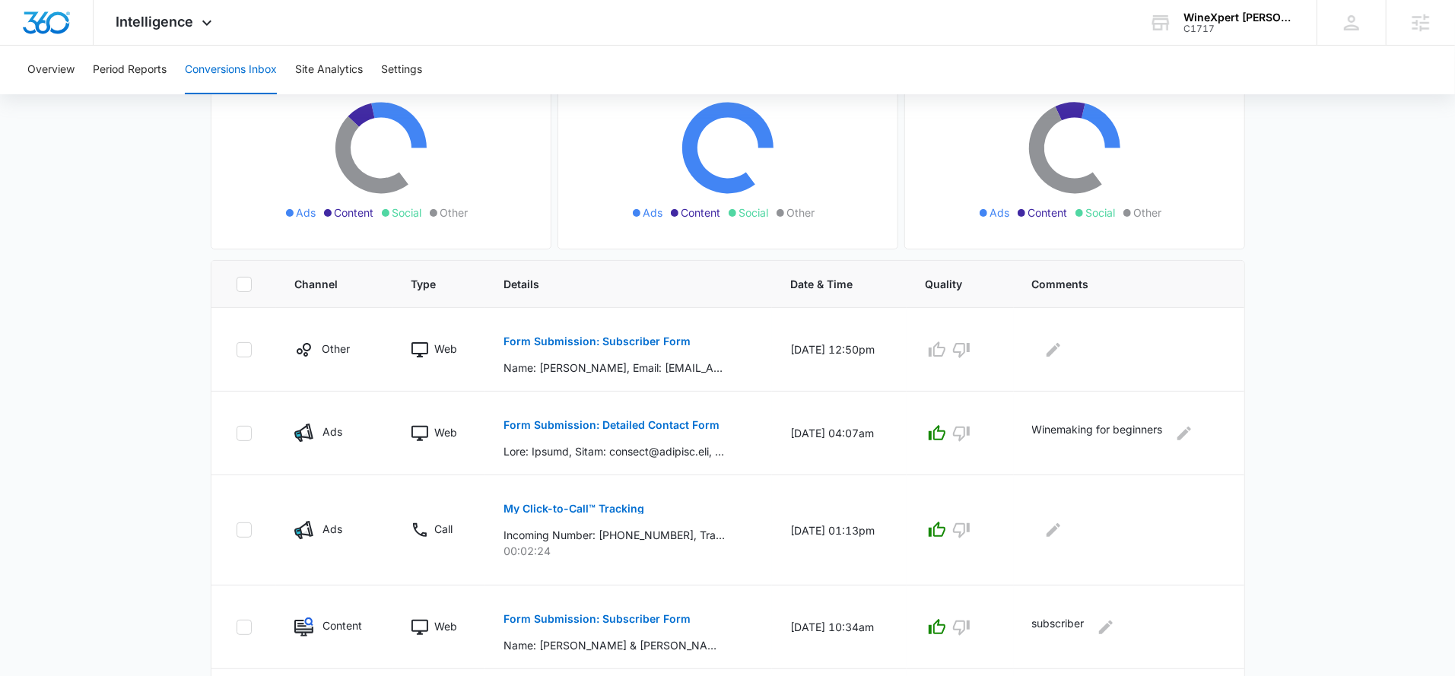
scroll to position [259, 0]
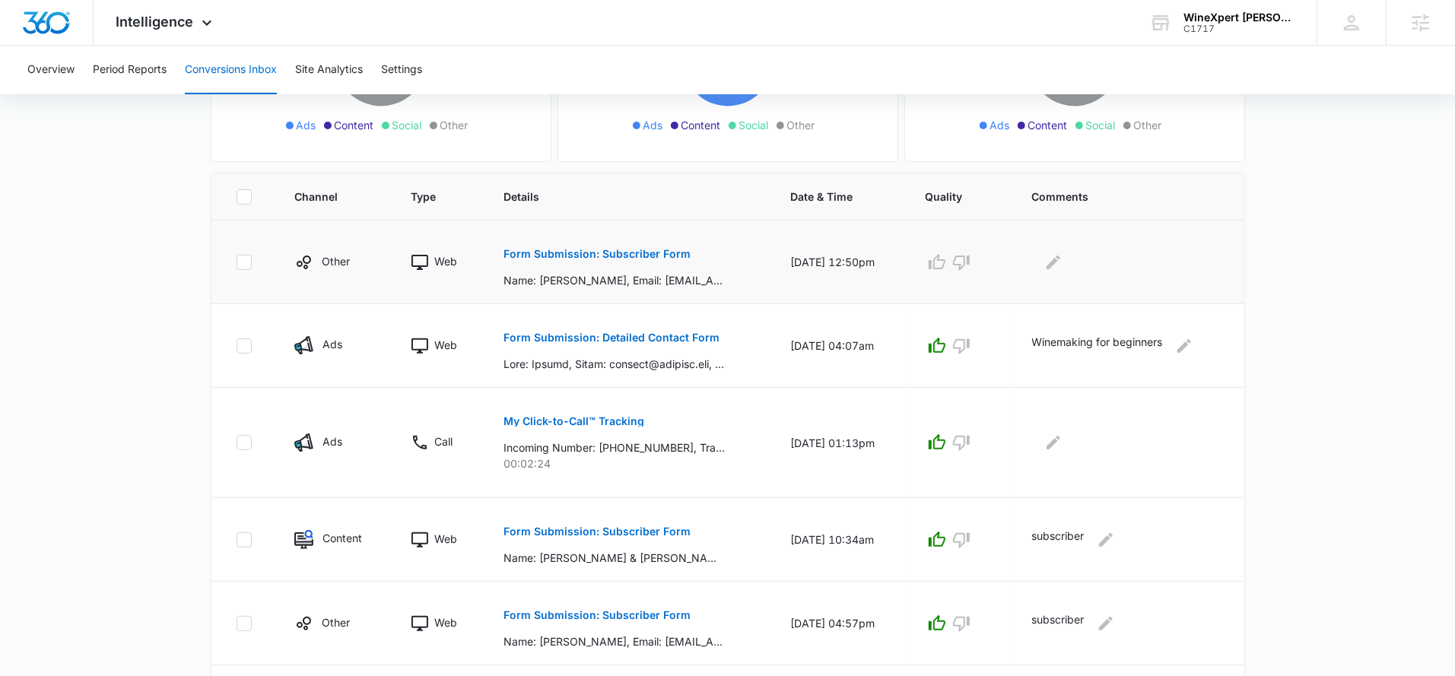
click at [600, 256] on p "Form Submission: Subscriber Form" at bounding box center [596, 254] width 187 height 11
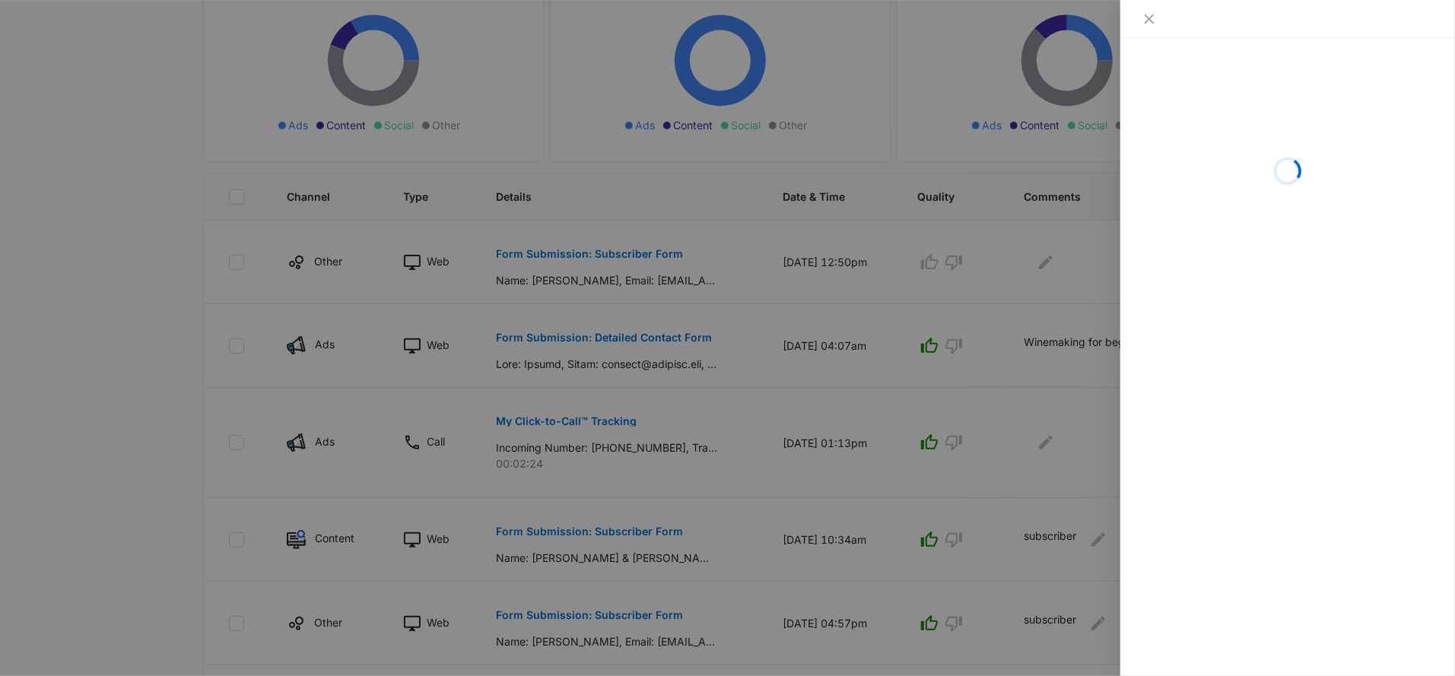
click at [998, 262] on div at bounding box center [727, 338] width 1455 height 676
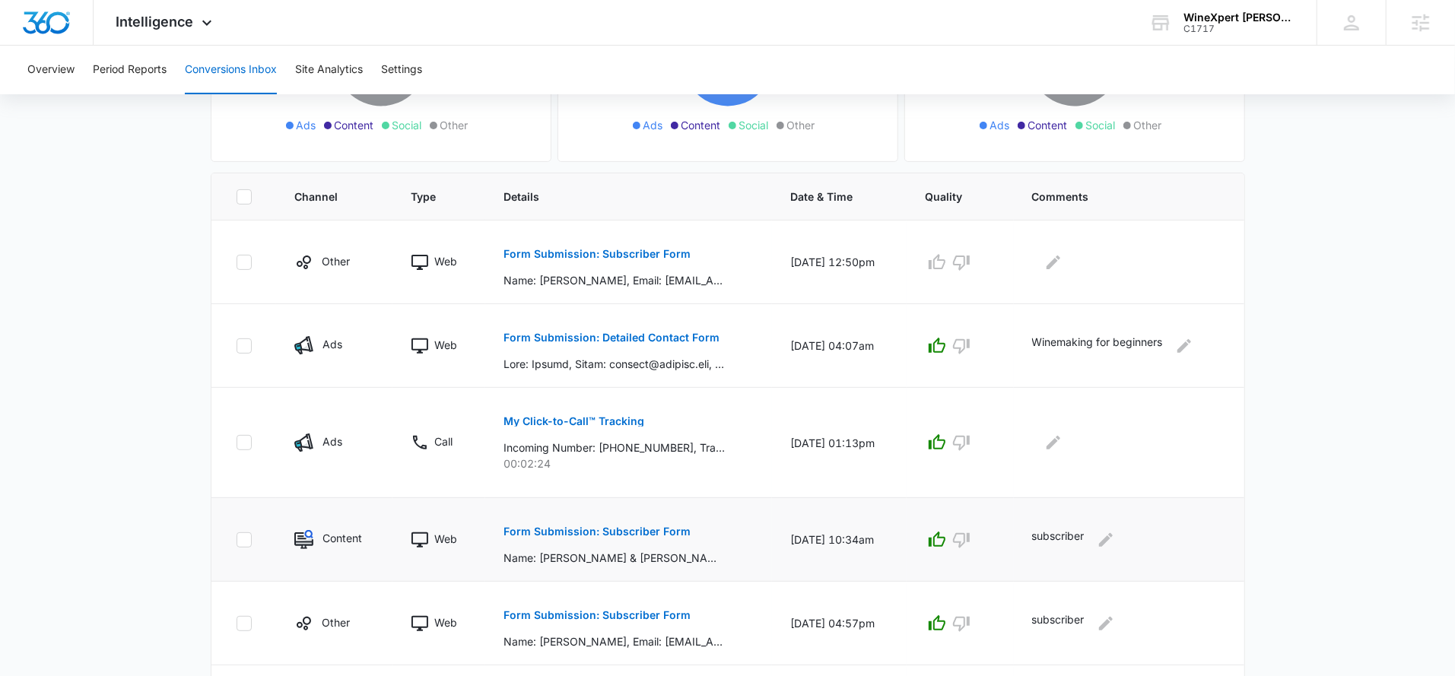
click at [1050, 537] on p "subscriber" at bounding box center [1058, 540] width 52 height 24
copy p "subscriber"
click at [943, 261] on icon "button" at bounding box center [937, 261] width 17 height 15
click at [1058, 261] on icon "Edit Comments" at bounding box center [1053, 262] width 14 height 14
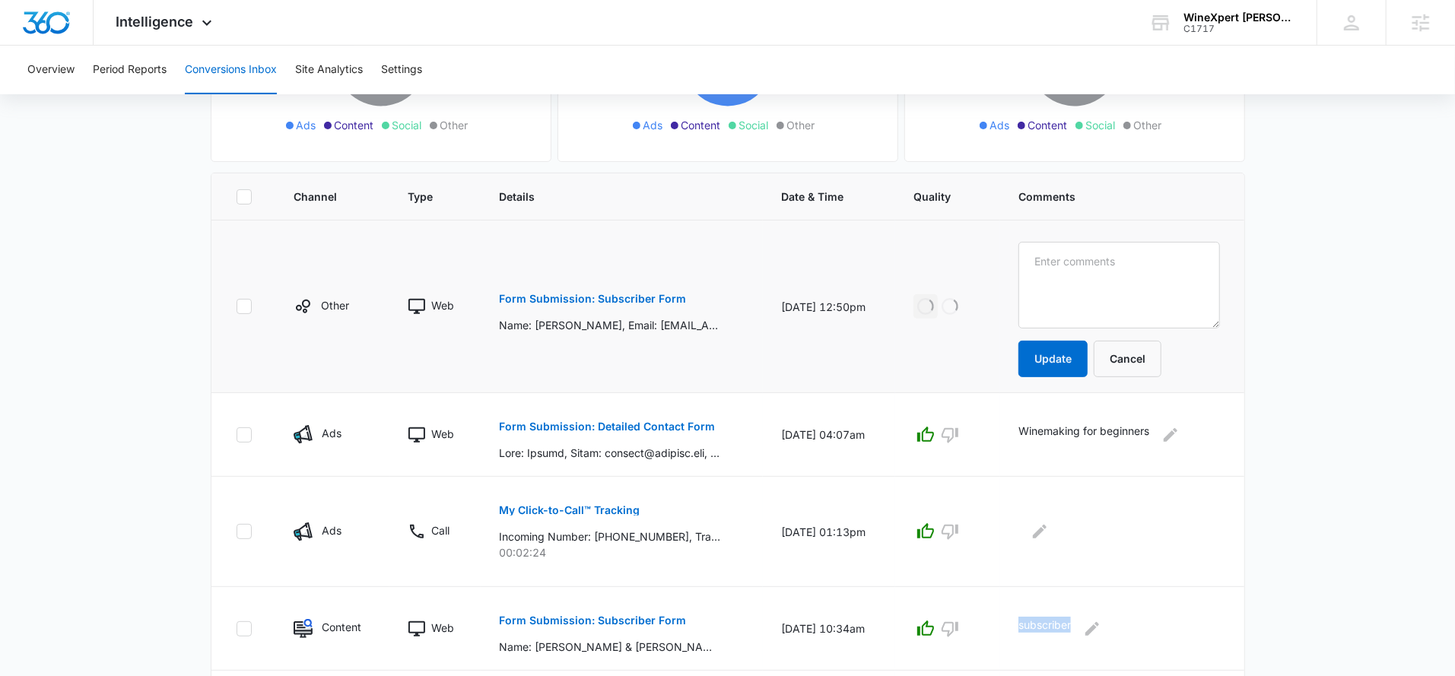
click at [1058, 261] on textarea at bounding box center [1119, 285] width 202 height 87
click at [1058, 357] on button "Update" at bounding box center [1052, 359] width 69 height 37
click at [1065, 283] on textarea at bounding box center [1119, 285] width 202 height 87
paste textarea "subscriber"
type textarea "subscriber"
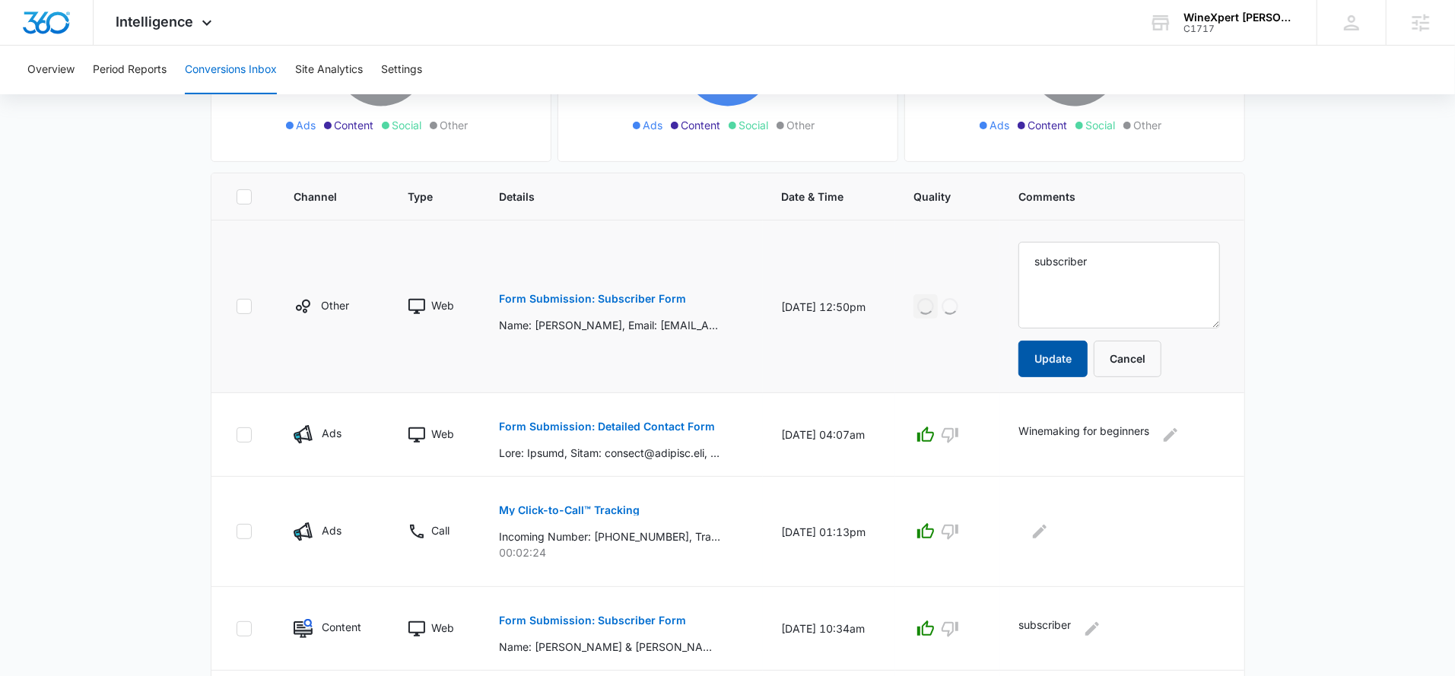
click at [1062, 358] on button "Update" at bounding box center [1052, 359] width 69 height 37
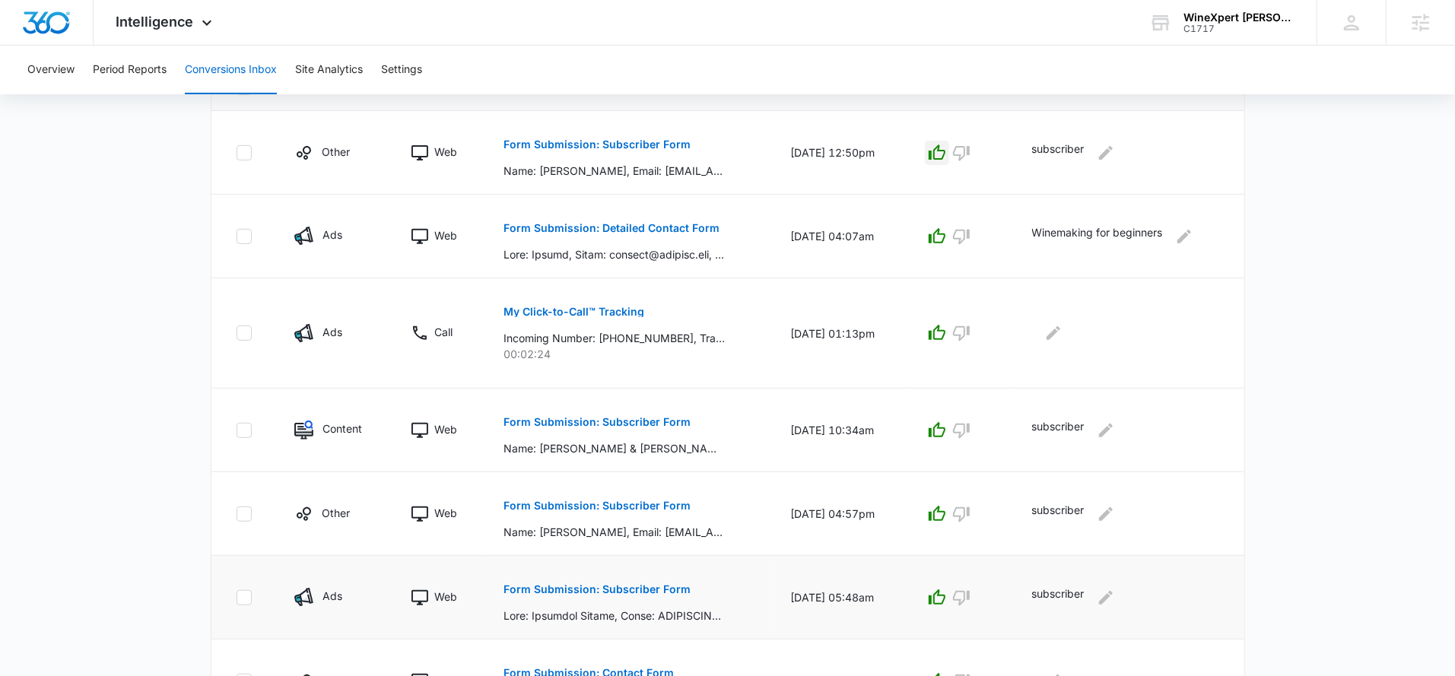
scroll to position [352, 0]
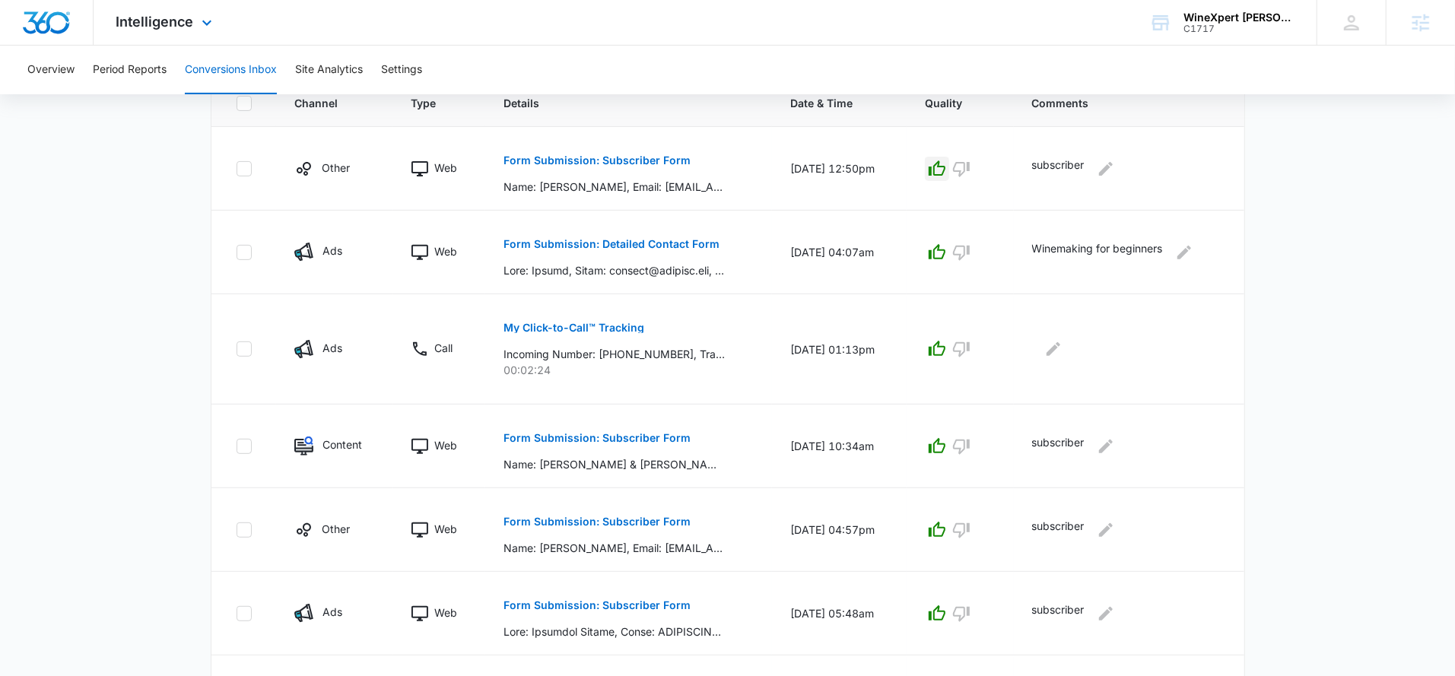
click at [162, 2] on div "Intelligence Apps Reputation Websites Forms CRM Email Social Shop Payments Cont…" at bounding box center [166, 22] width 145 height 45
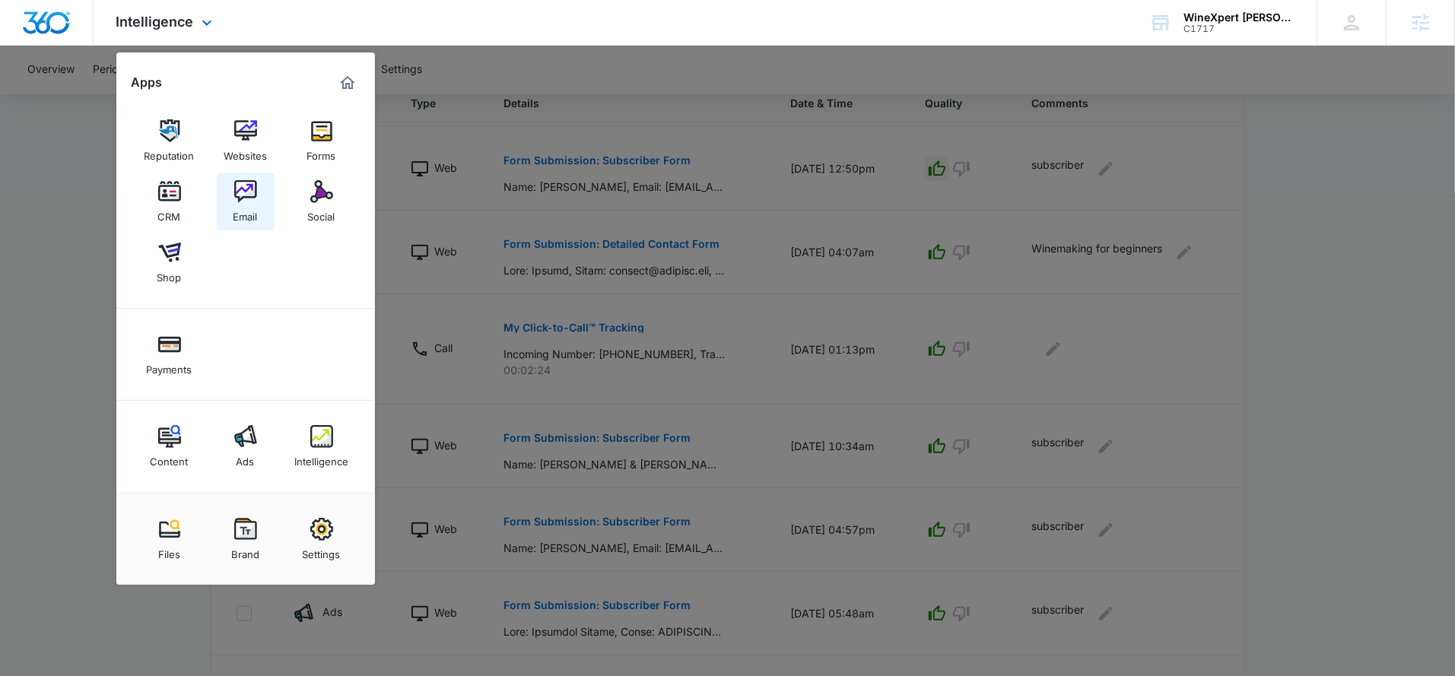
click at [259, 198] on link "Email" at bounding box center [246, 202] width 58 height 58
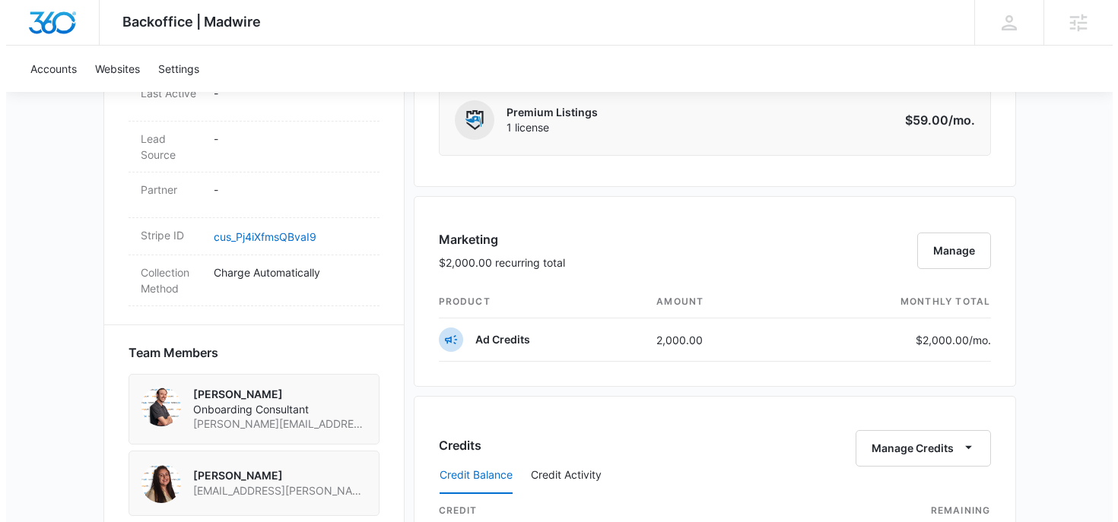
scroll to position [843, 0]
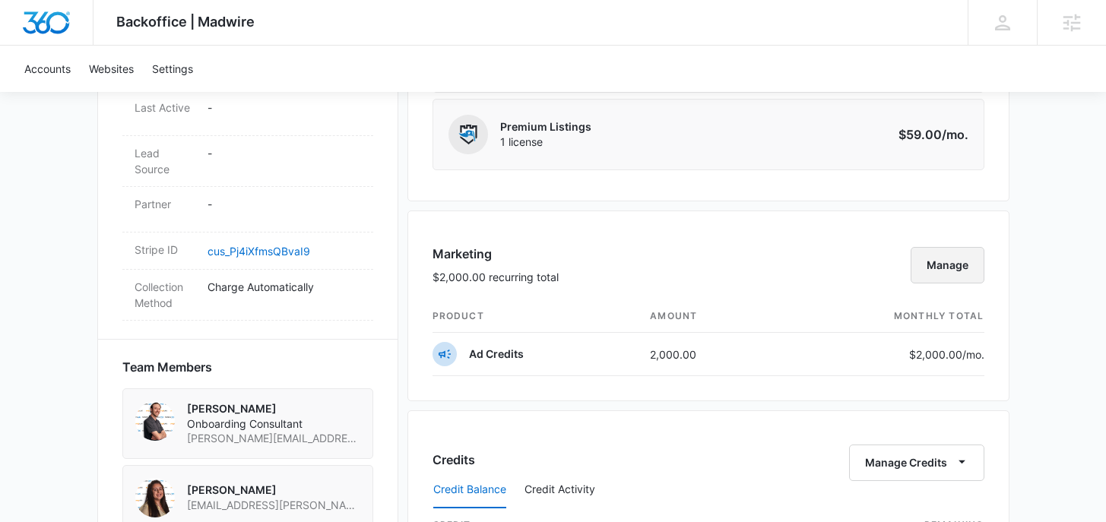
click at [938, 268] on button "Manage" at bounding box center [948, 265] width 74 height 37
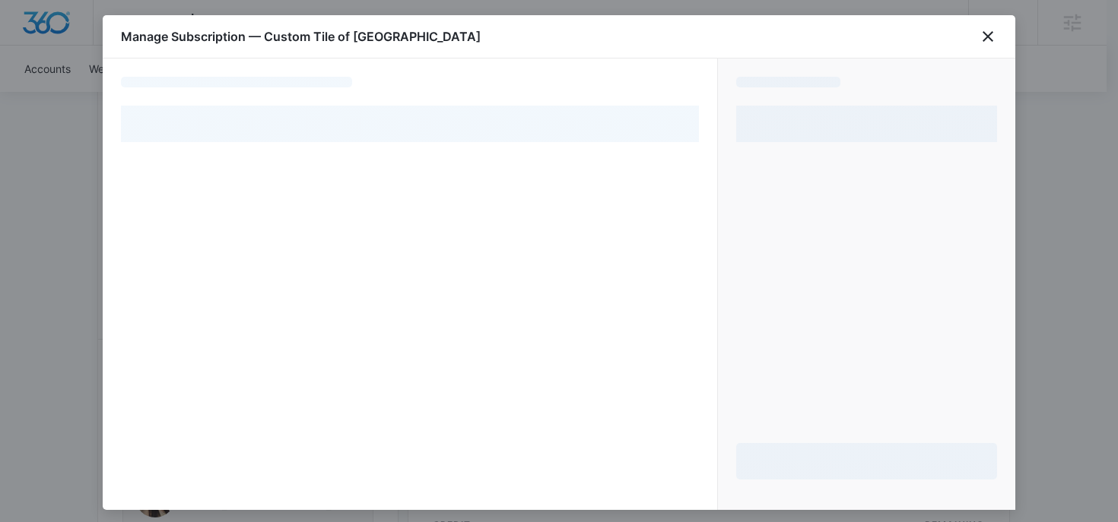
select select "pm_1QsVbvA4n8RTgNjU8n5Dux6T"
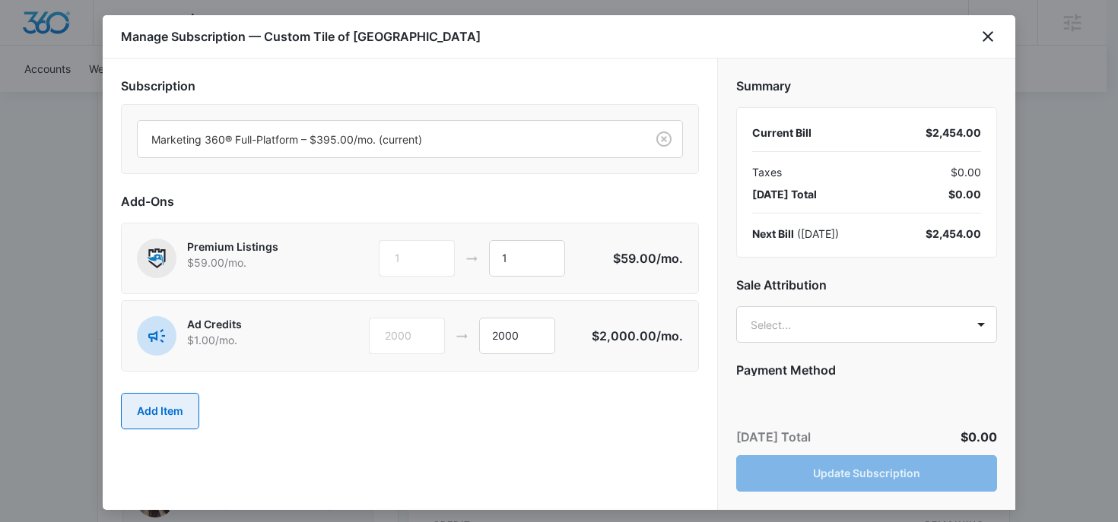
click at [171, 418] on button "Add Item" at bounding box center [160, 411] width 78 height 37
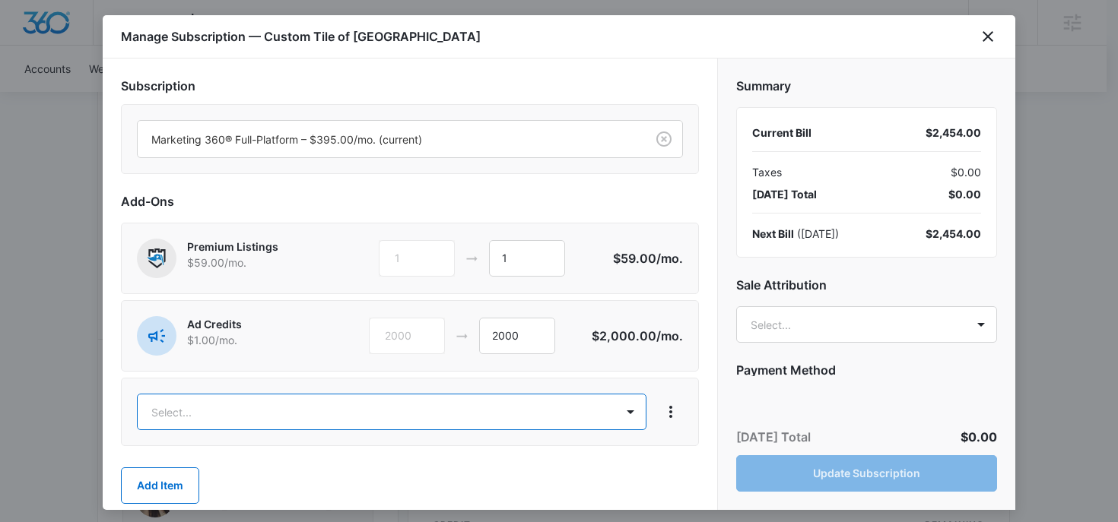
click at [200, 412] on body "Backoffice | Madwire Apps Settings RM [PERSON_NAME] [PERSON_NAME][EMAIL_ADDRESS…" at bounding box center [559, 220] width 1118 height 2127
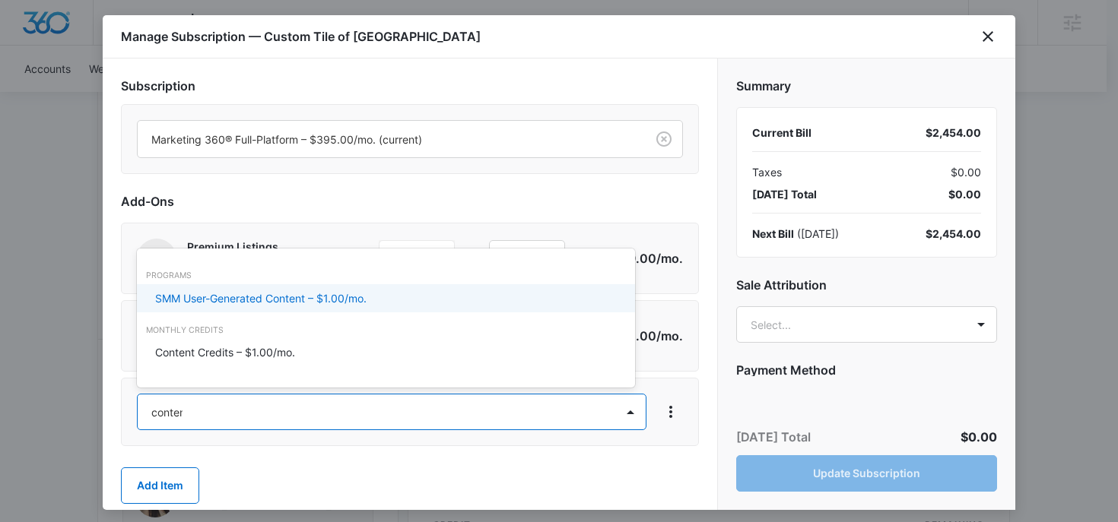
type input "content"
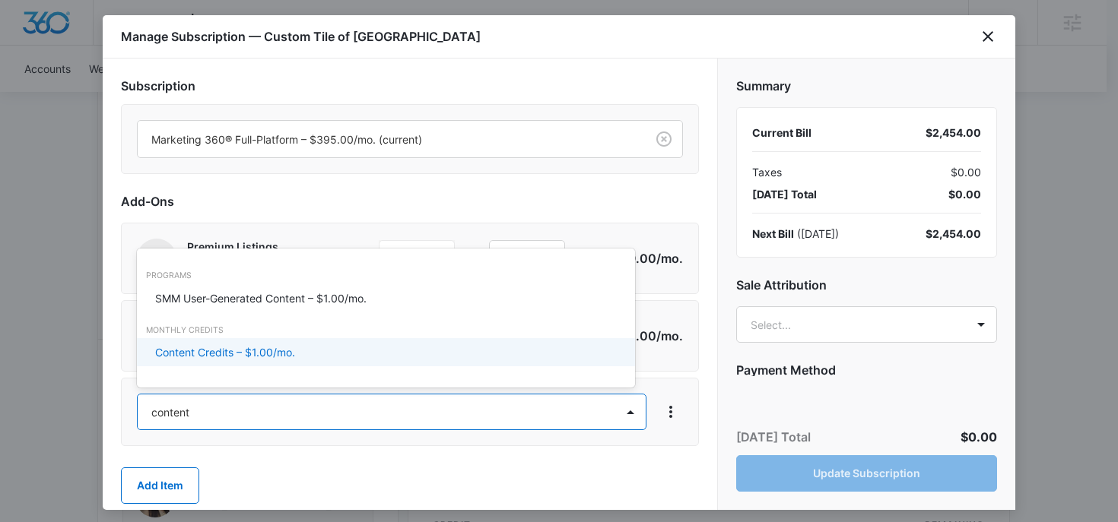
click at [241, 349] on p "Content Credits – $1.00/mo." at bounding box center [225, 352] width 140 height 16
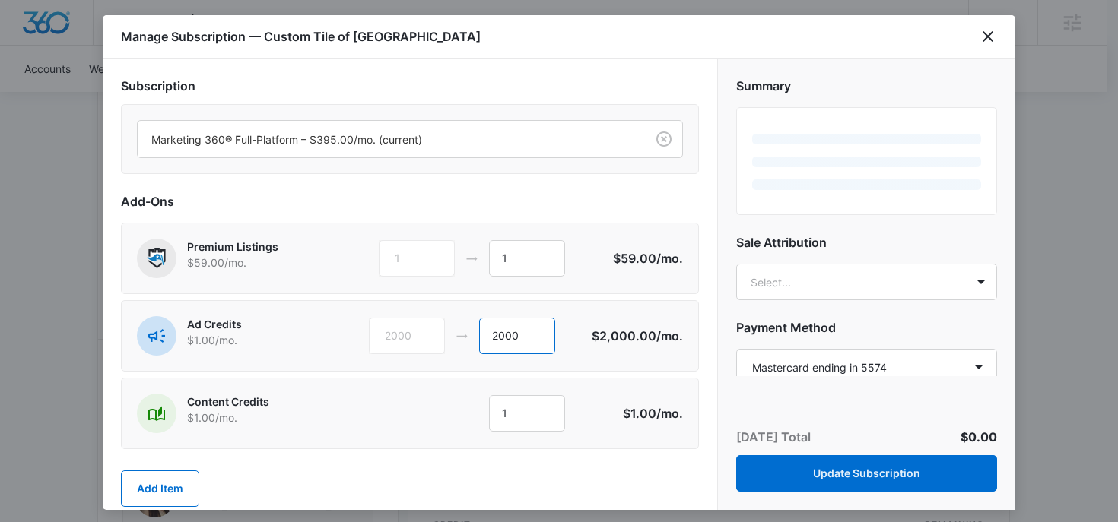
click at [500, 338] on input "2000" at bounding box center [517, 336] width 76 height 37
type input "800"
click at [506, 405] on input "1" at bounding box center [527, 413] width 76 height 37
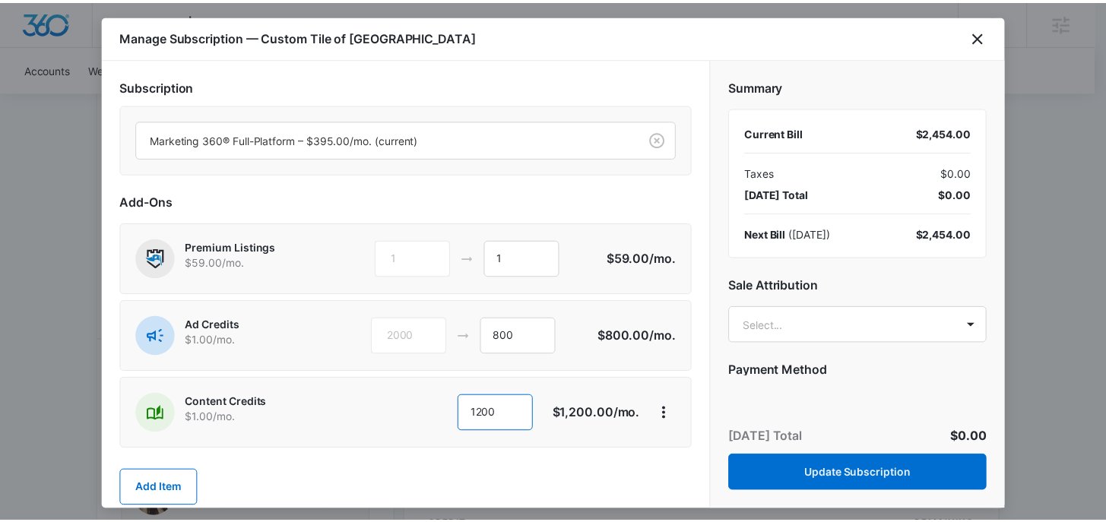
scroll to position [30, 0]
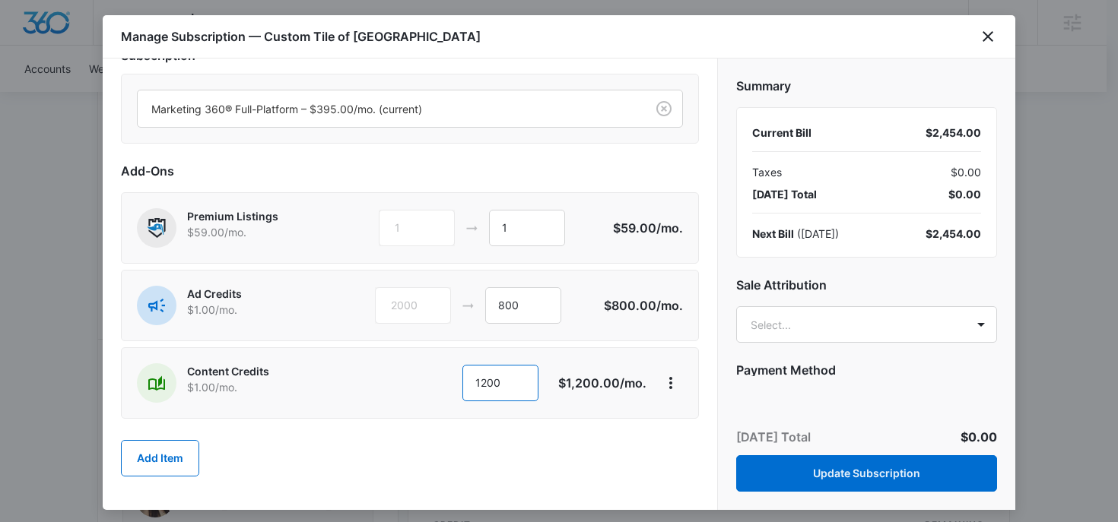
type input "1200"
click at [760, 325] on body "Backoffice | Madwire Apps Settings RM [PERSON_NAME] [PERSON_NAME][EMAIL_ADDRESS…" at bounding box center [559, 220] width 1118 height 2127
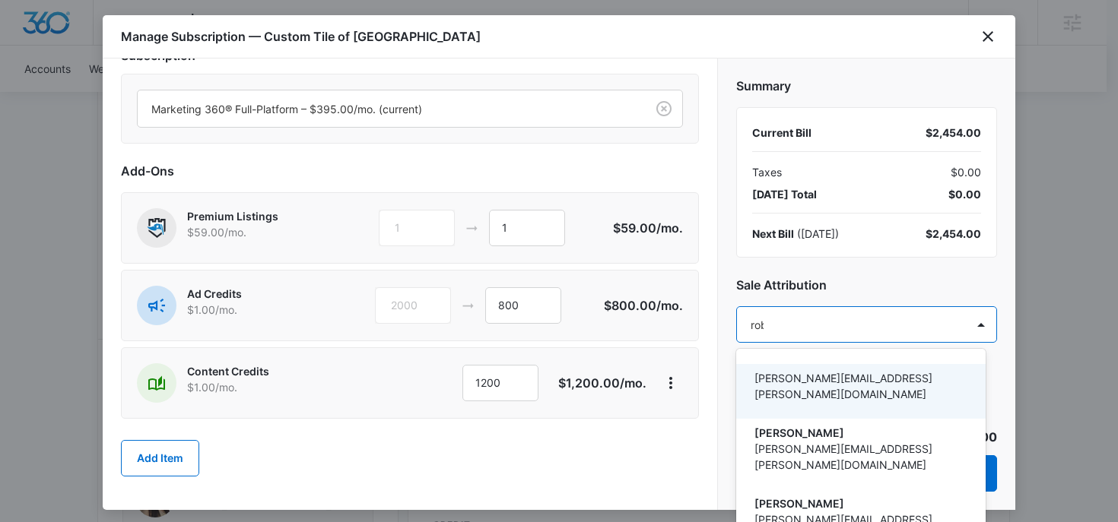
type input "[PERSON_NAME]"
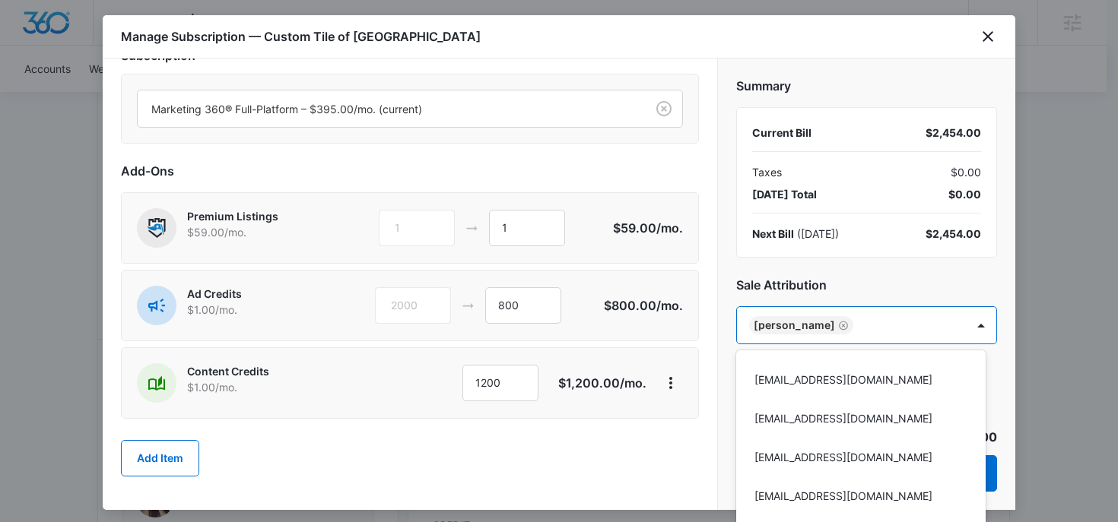
click at [811, 273] on div at bounding box center [559, 261] width 1118 height 522
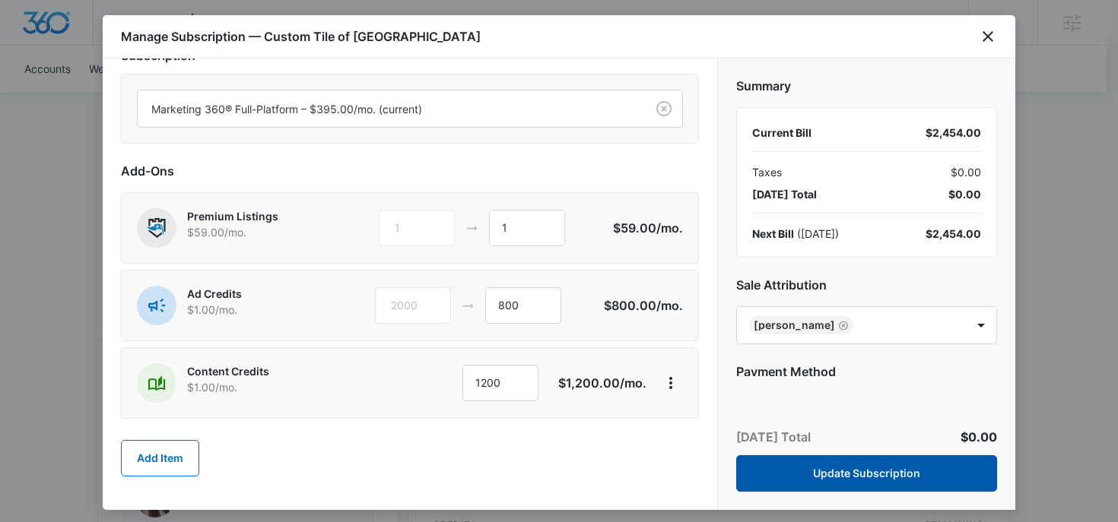
click at [819, 466] on button "Update Subscription" at bounding box center [866, 474] width 261 height 37
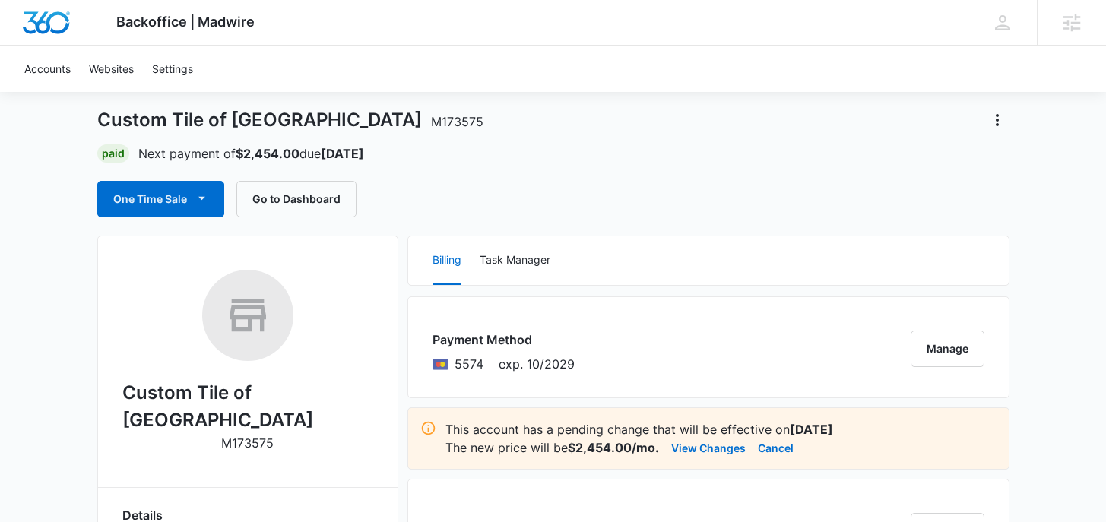
scroll to position [90, 0]
